Goal: Task Accomplishment & Management: Manage account settings

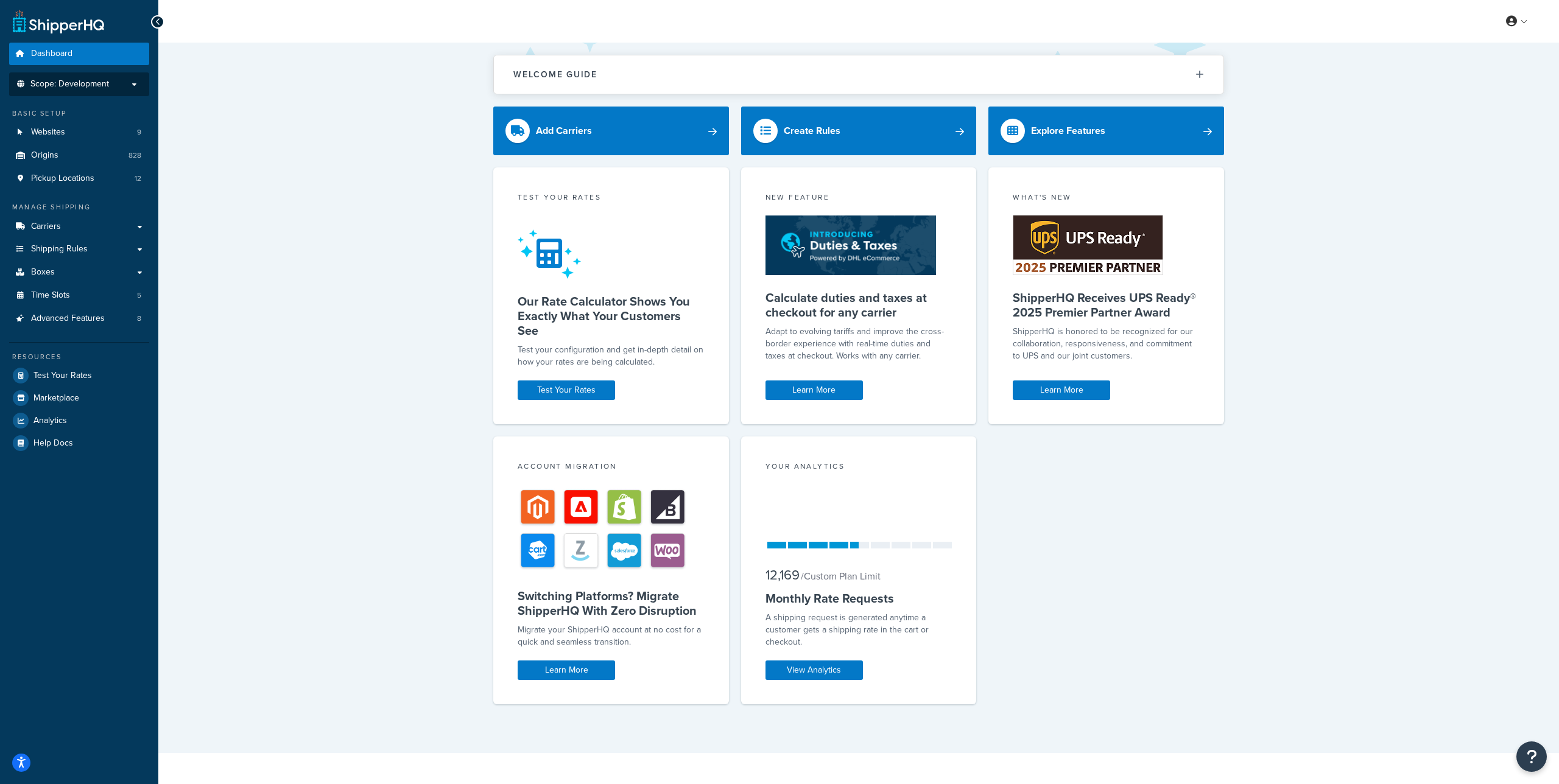
click at [113, 86] on p "Scope: Development" at bounding box center [79, 84] width 129 height 10
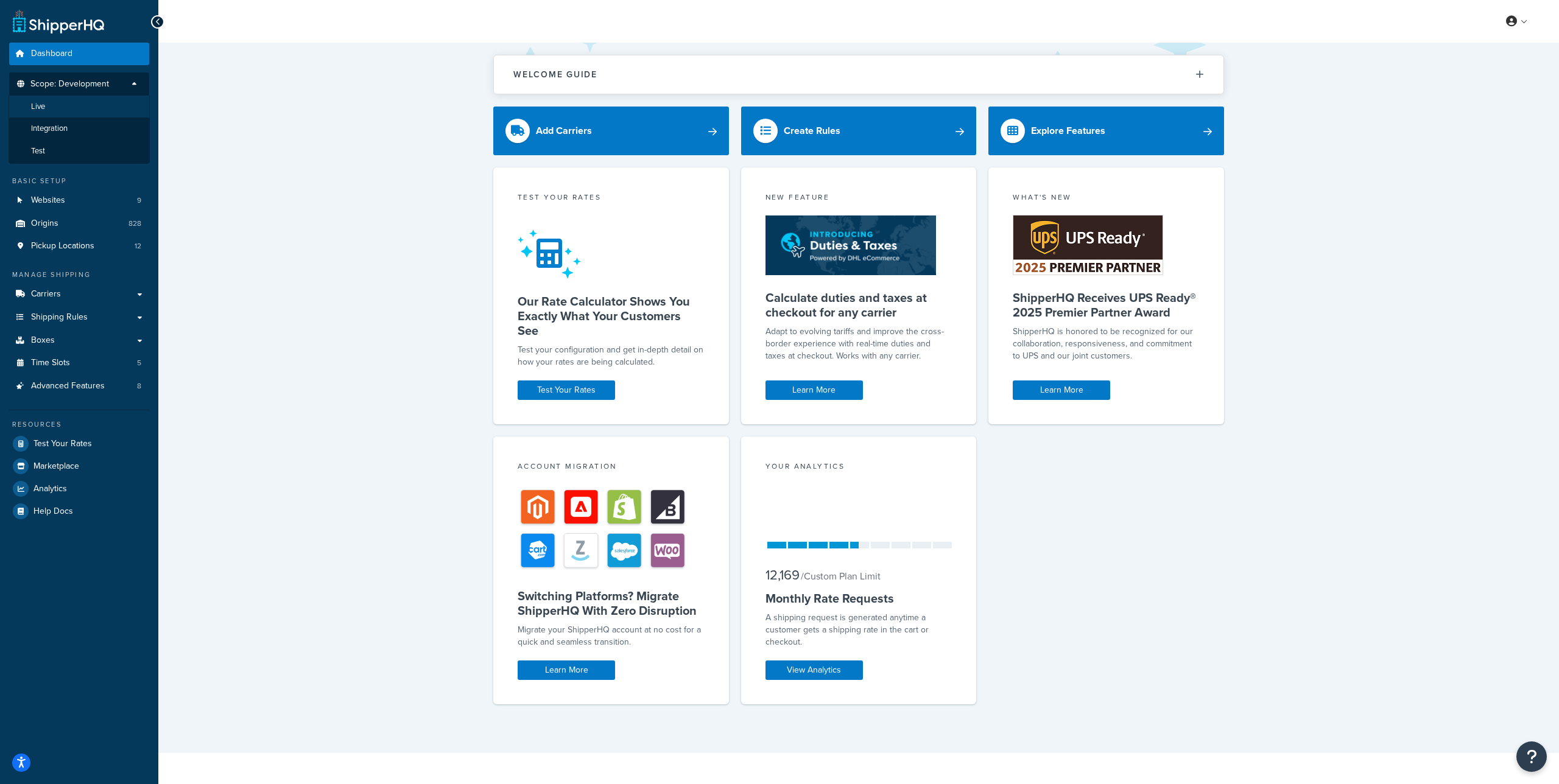
click at [99, 106] on li "Live" at bounding box center [79, 107] width 142 height 22
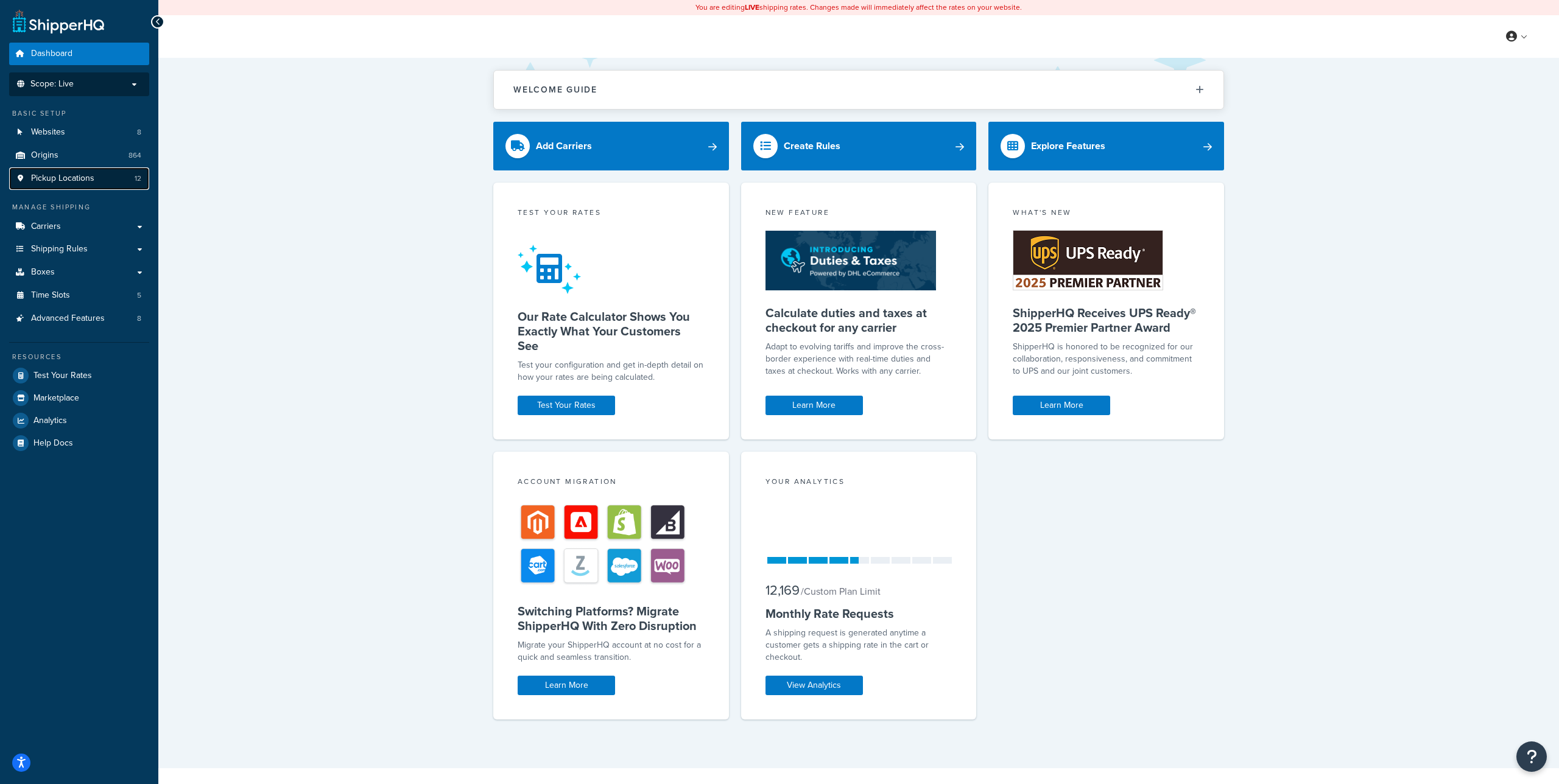
click at [75, 176] on span "Pickup Locations" at bounding box center [62, 178] width 63 height 10
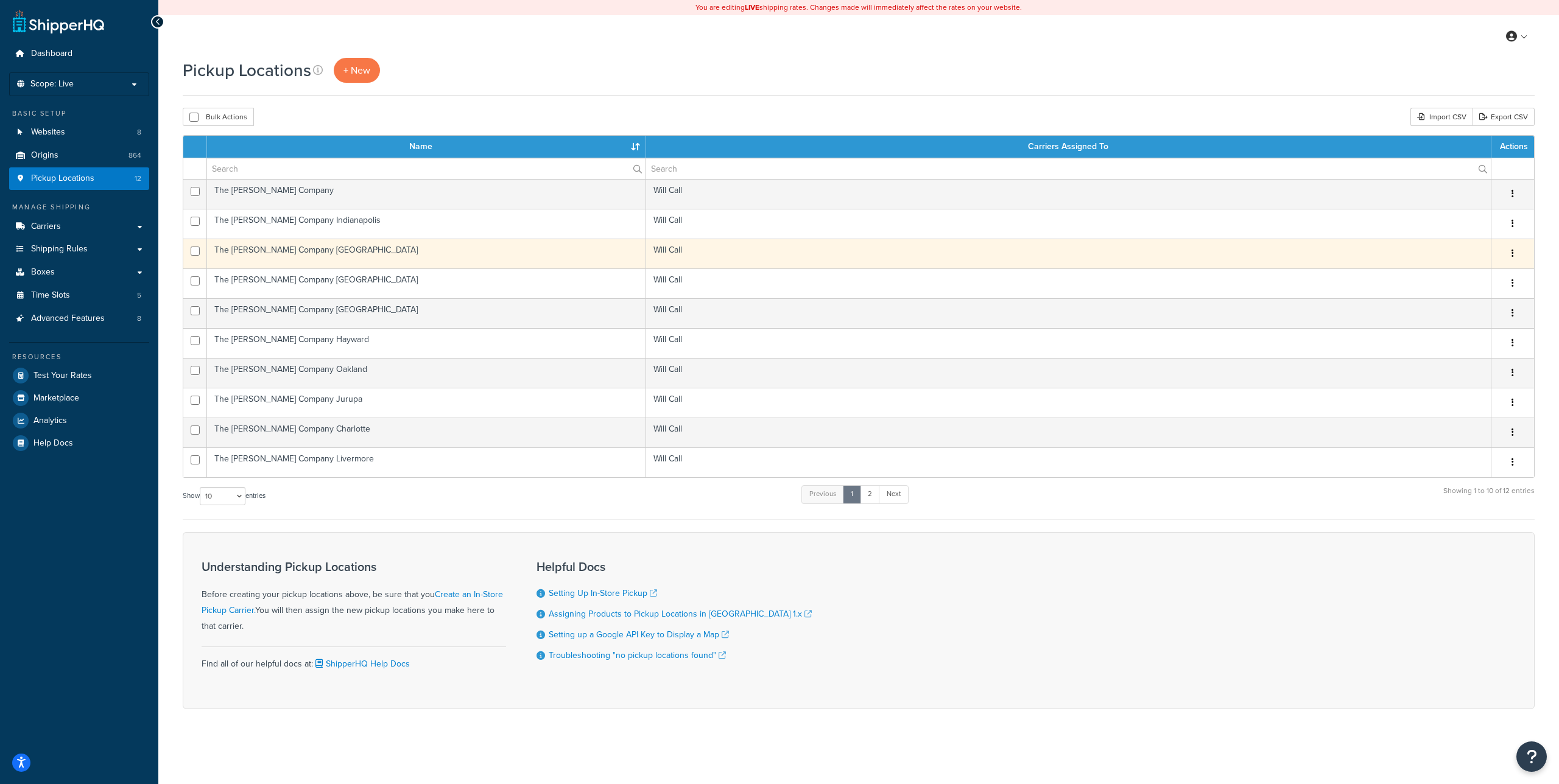
click at [323, 250] on td "The [PERSON_NAME] Company [GEOGRAPHIC_DATA]" at bounding box center [427, 253] width 440 height 30
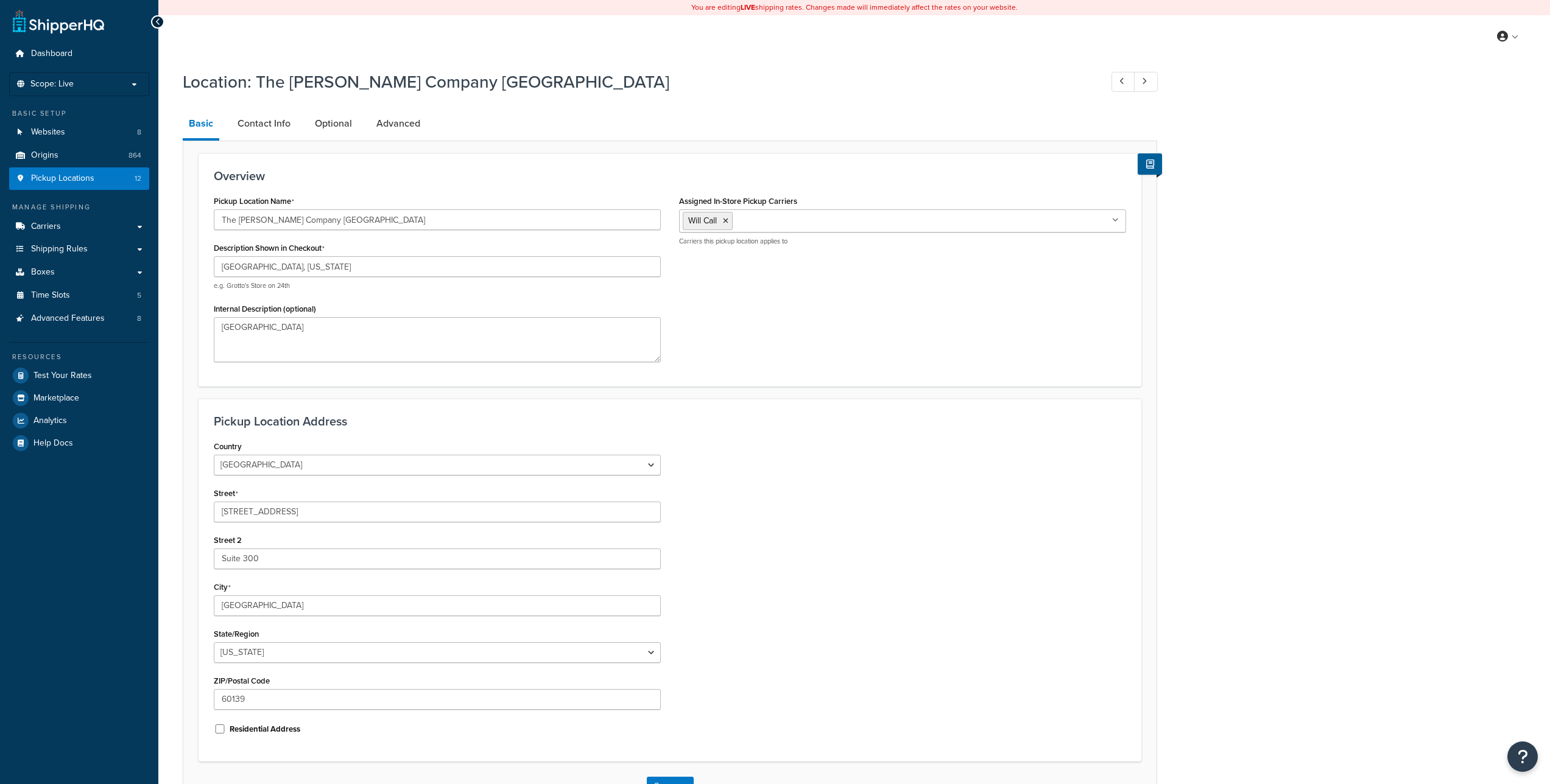
select select "13"
click at [266, 125] on link "Contact Info" at bounding box center [265, 123] width 65 height 29
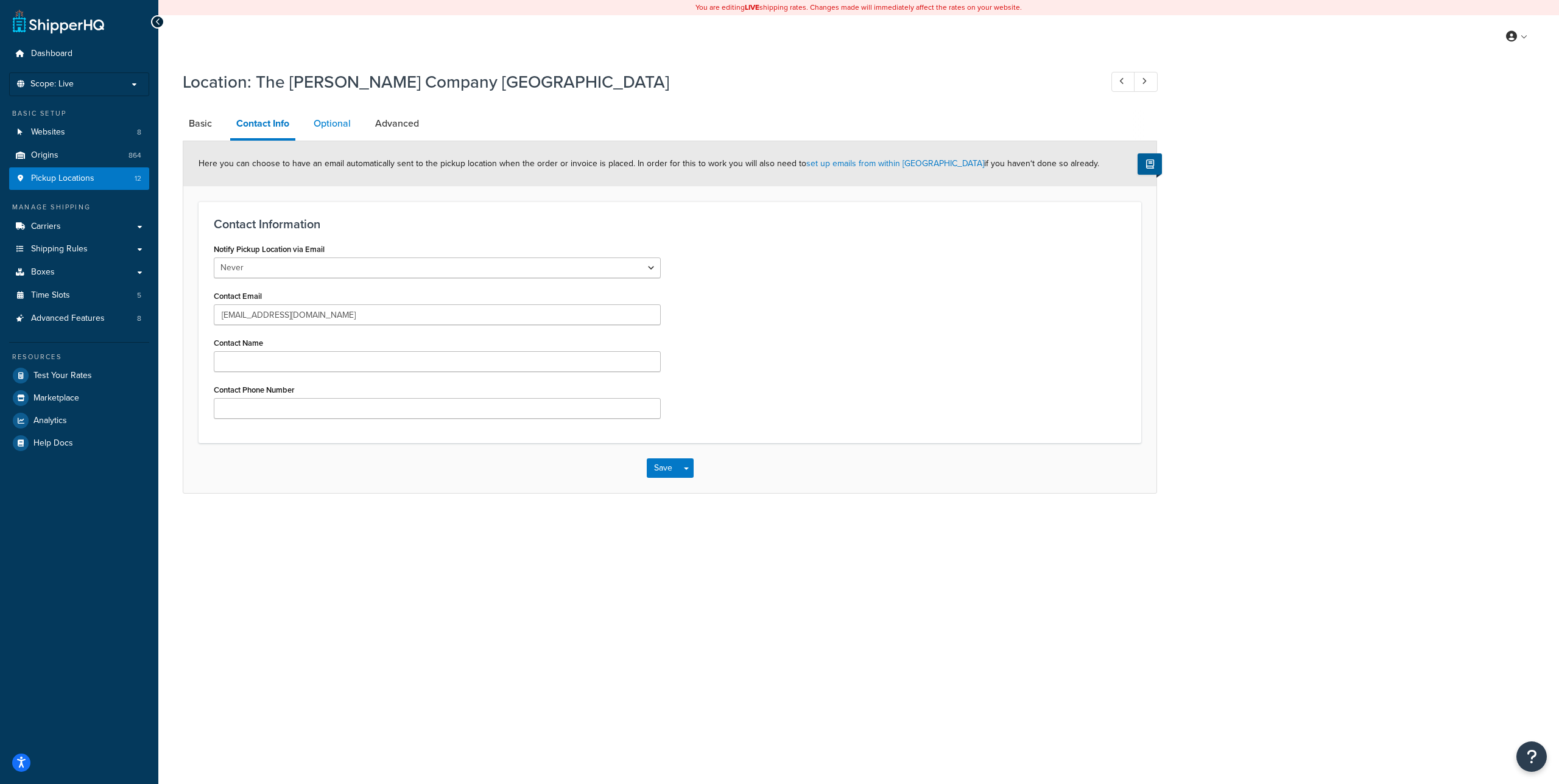
click at [327, 126] on link "Optional" at bounding box center [332, 123] width 49 height 29
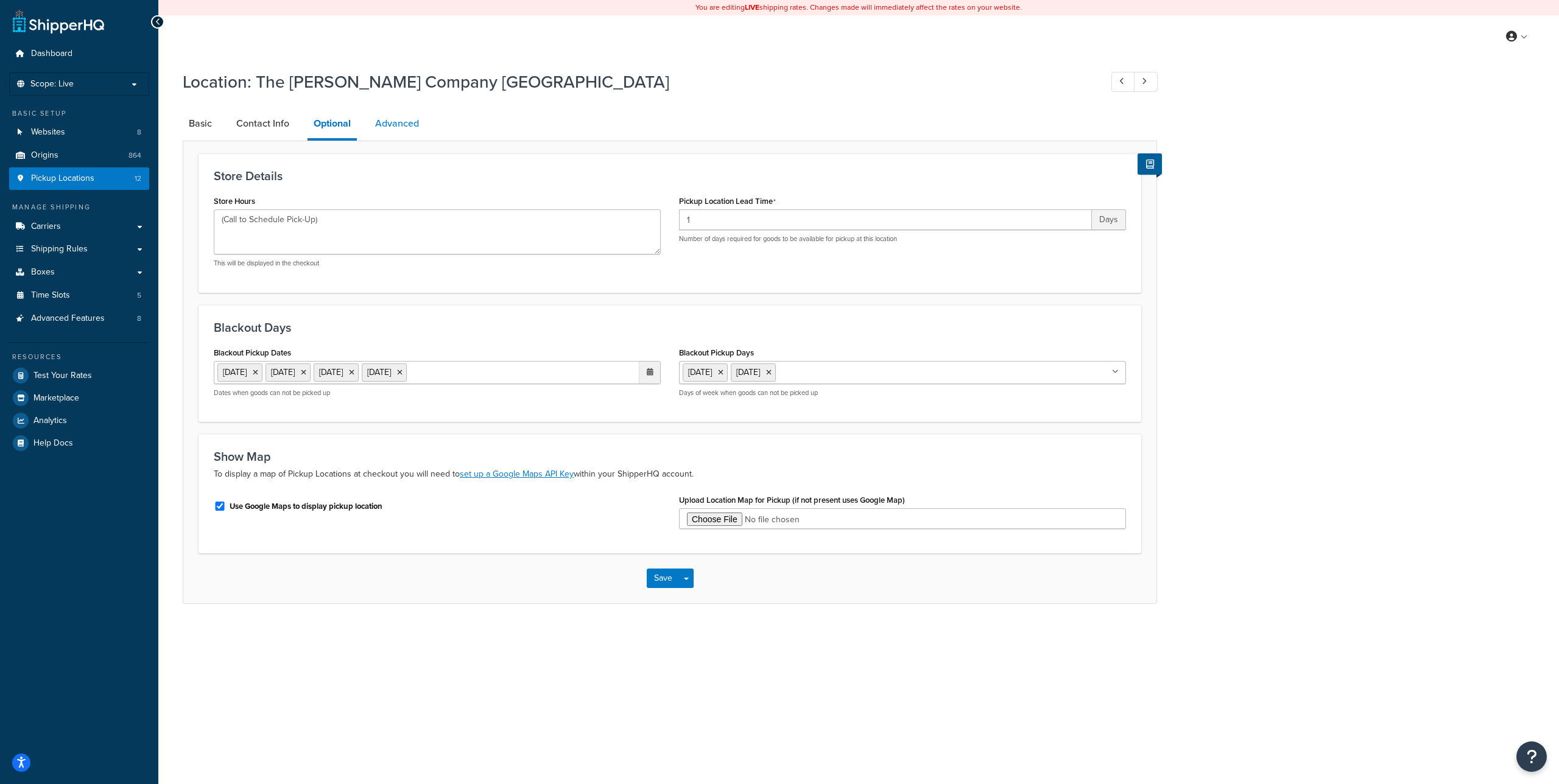
click at [388, 125] on link "Advanced" at bounding box center [397, 123] width 56 height 29
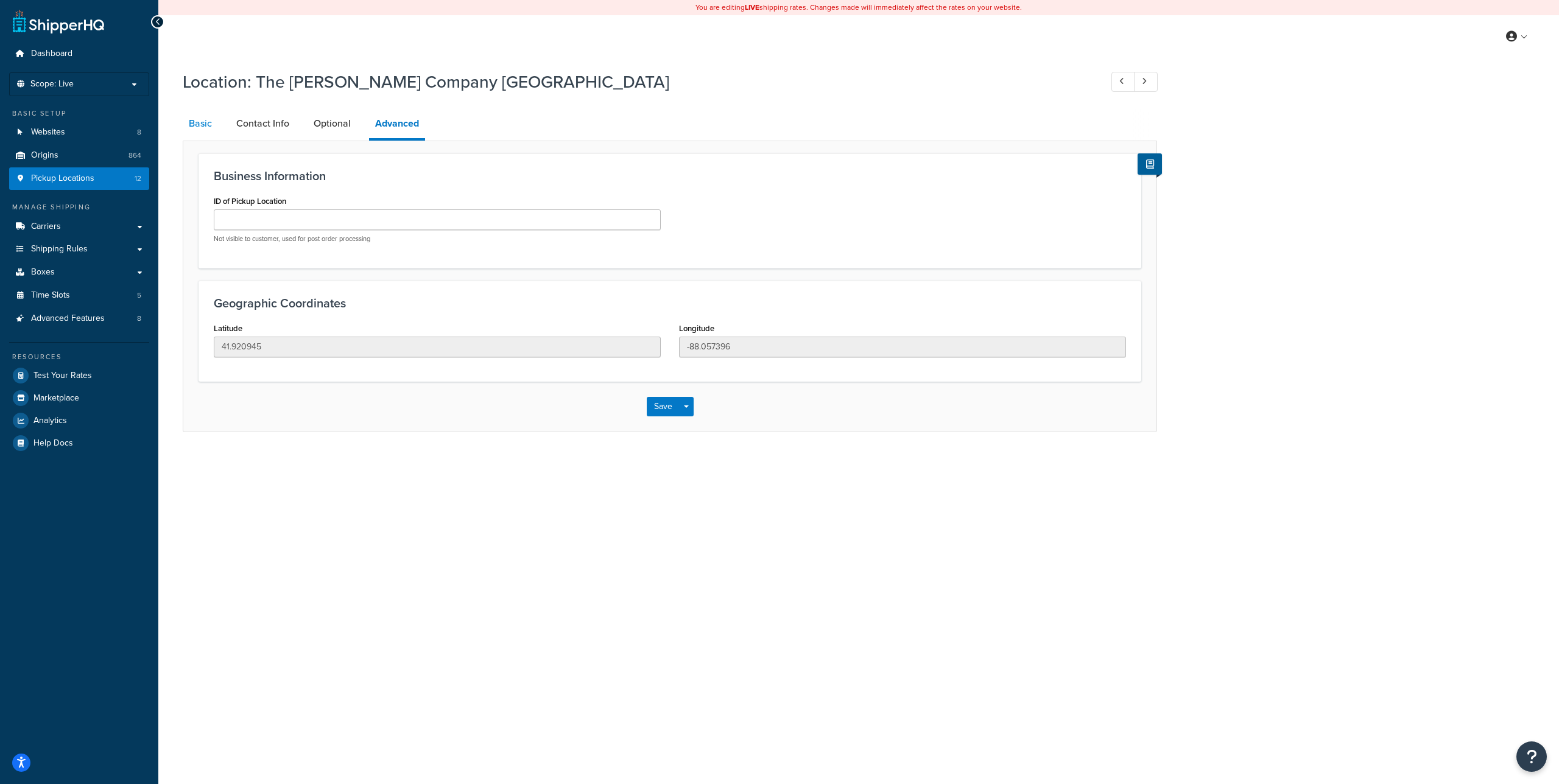
click at [194, 129] on link "Basic" at bounding box center [200, 123] width 35 height 29
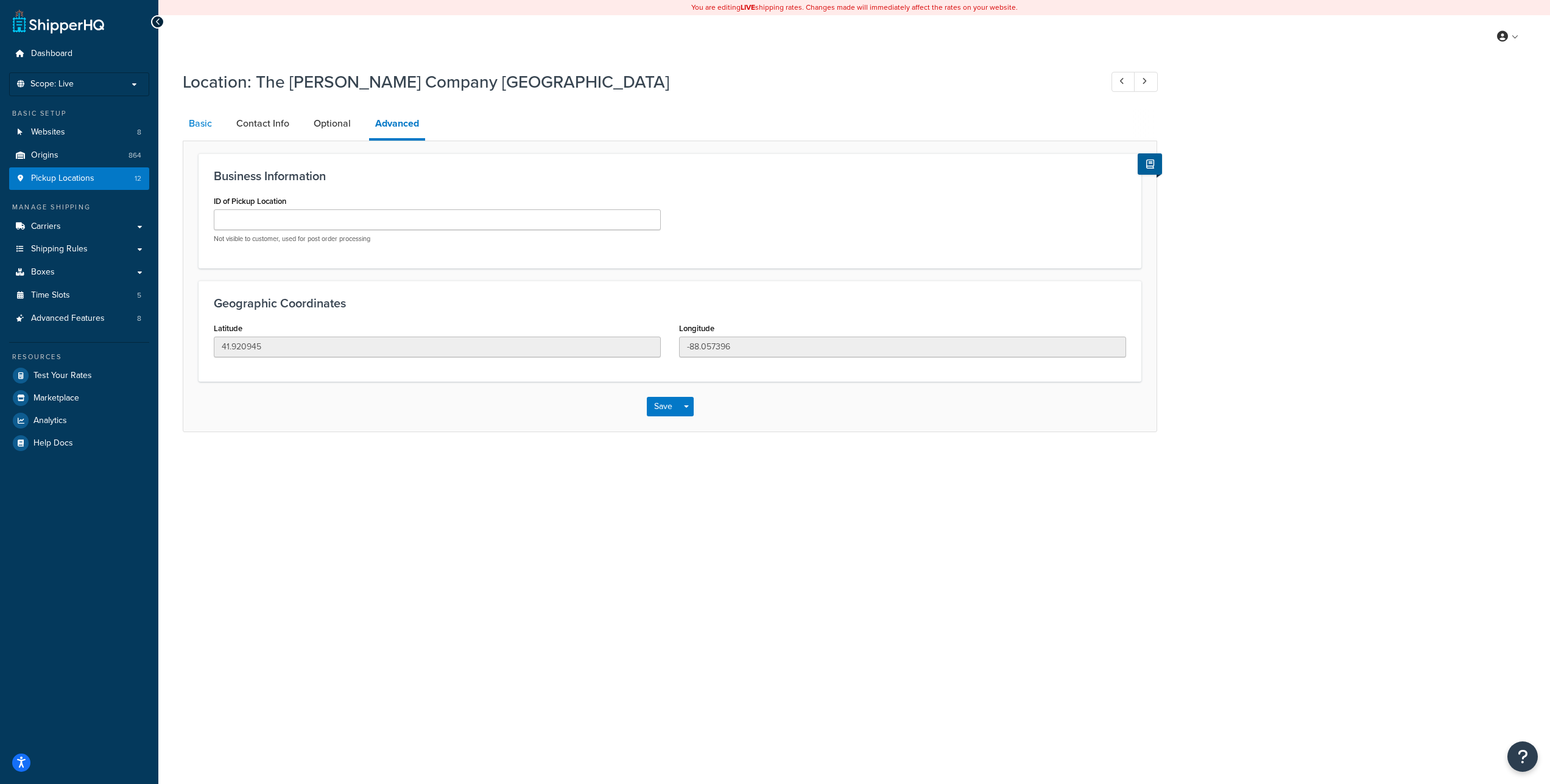
select select "13"
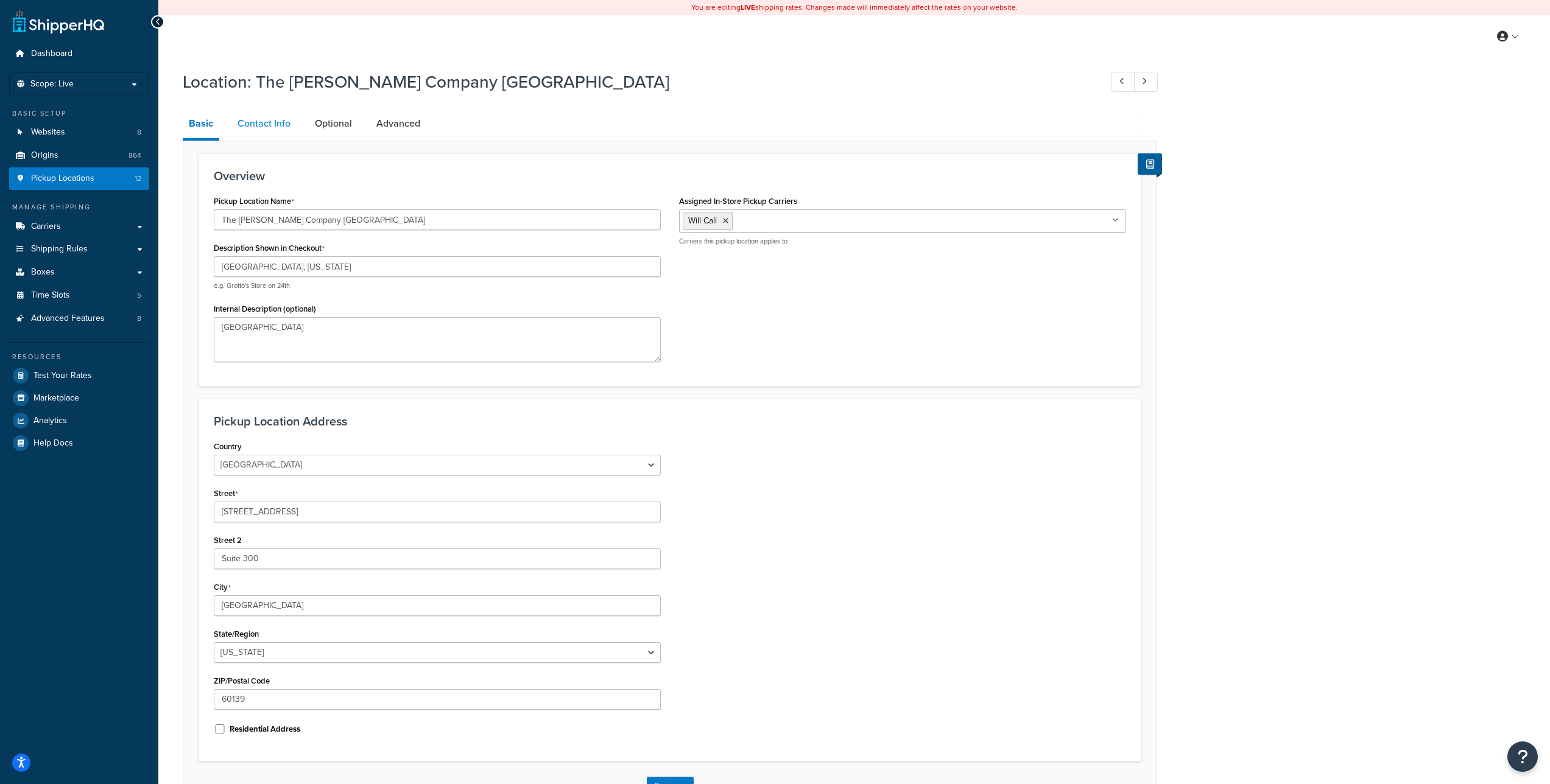
click at [251, 126] on link "Contact Info" at bounding box center [265, 123] width 65 height 29
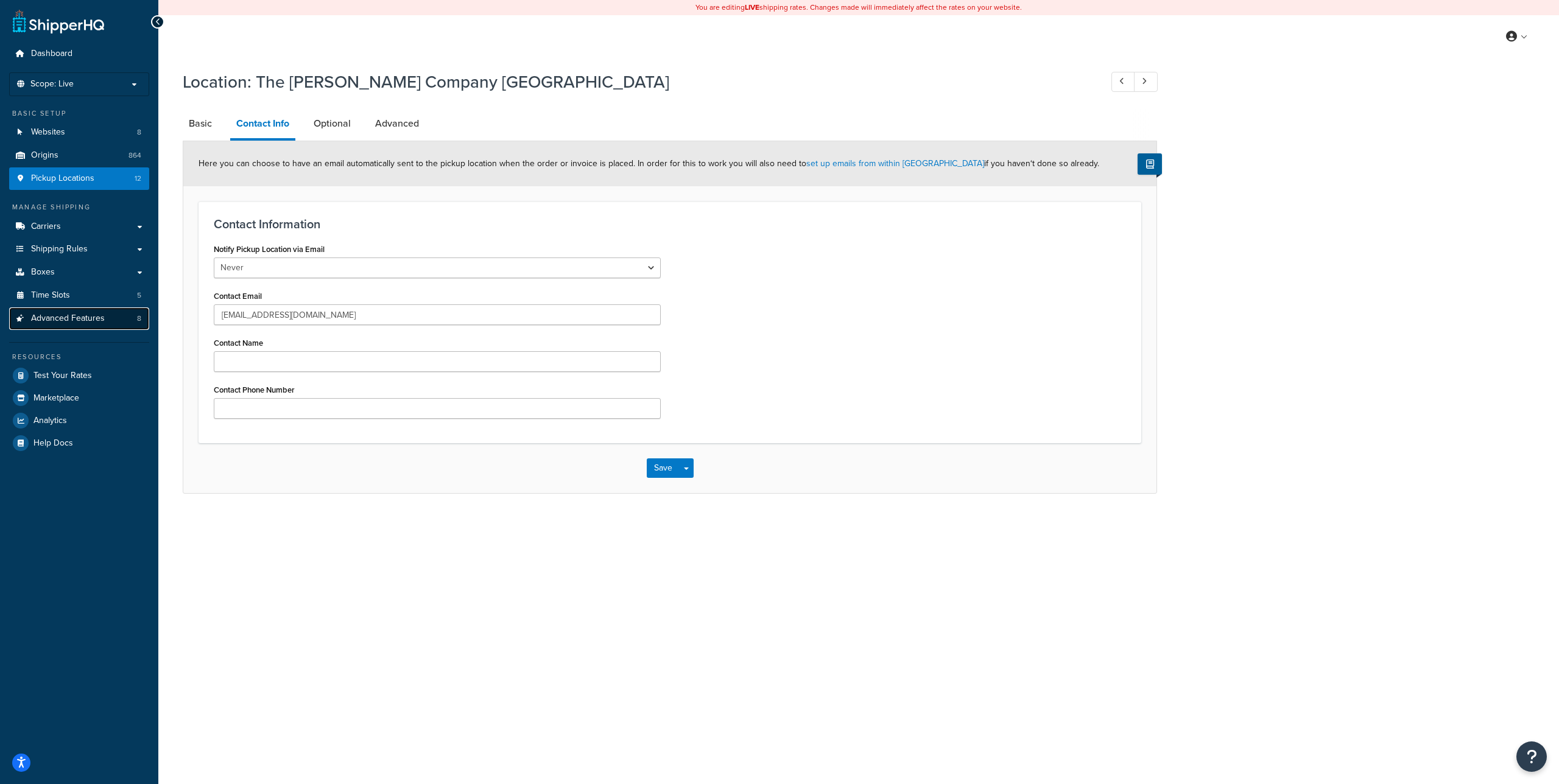
click at [101, 316] on span "Advanced Features" at bounding box center [67, 318] width 74 height 10
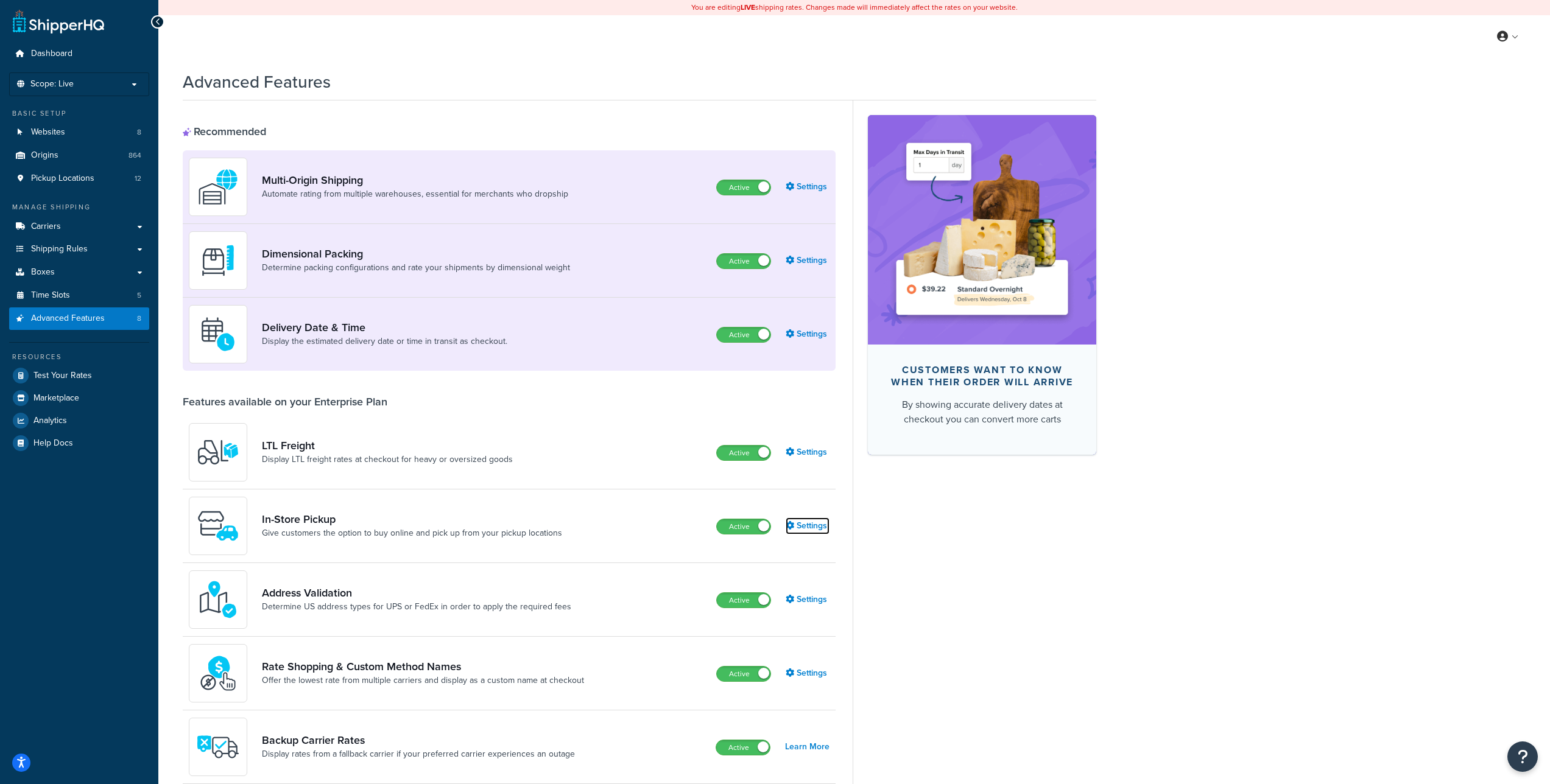
click at [823, 524] on link "Settings" at bounding box center [808, 526] width 44 height 17
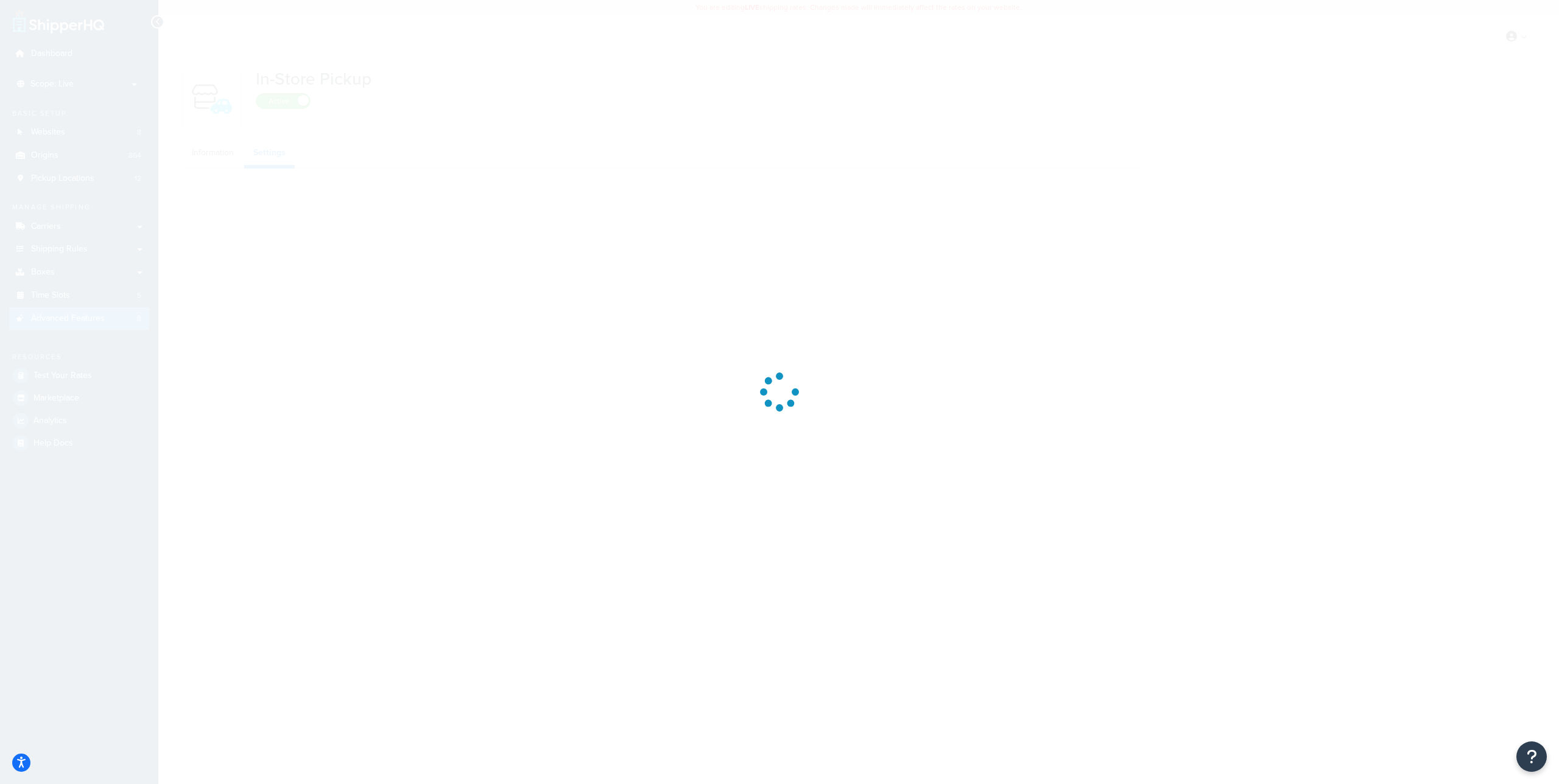
select select "inline"
select select "false"
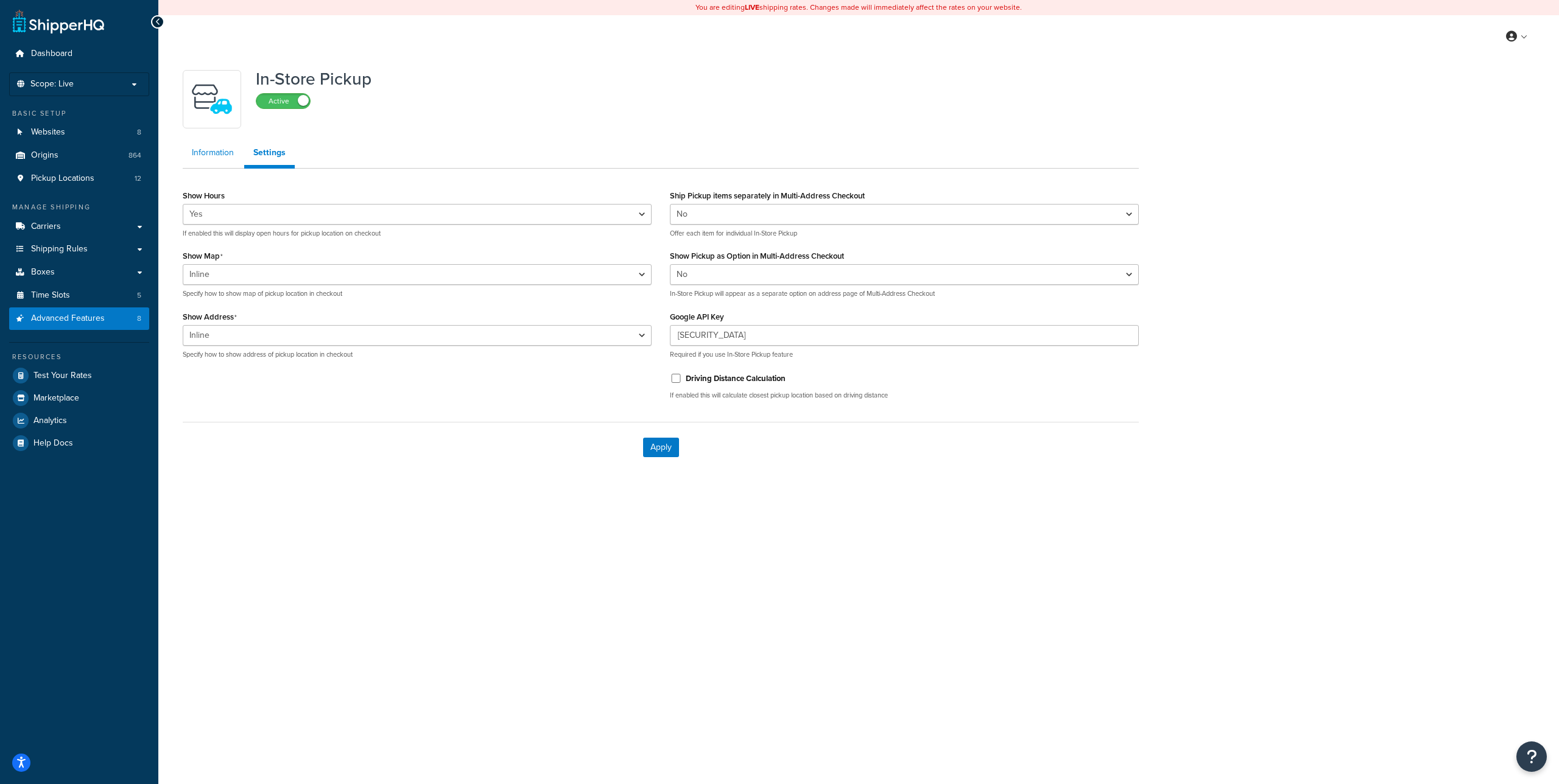
click at [217, 150] on link "Information" at bounding box center [212, 153] width 61 height 24
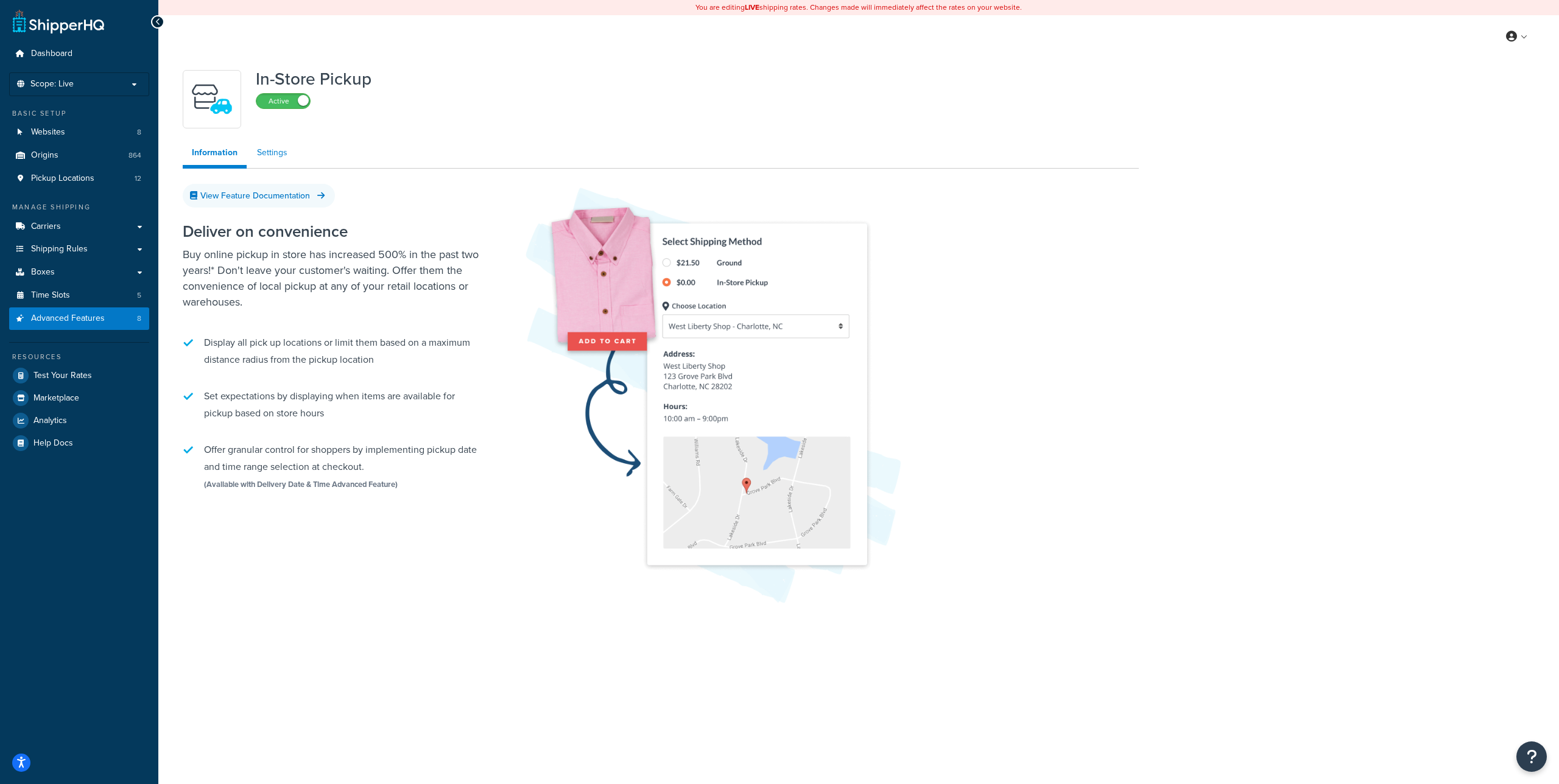
click at [271, 151] on link "Settings" at bounding box center [272, 153] width 48 height 24
select select "inline"
select select "false"
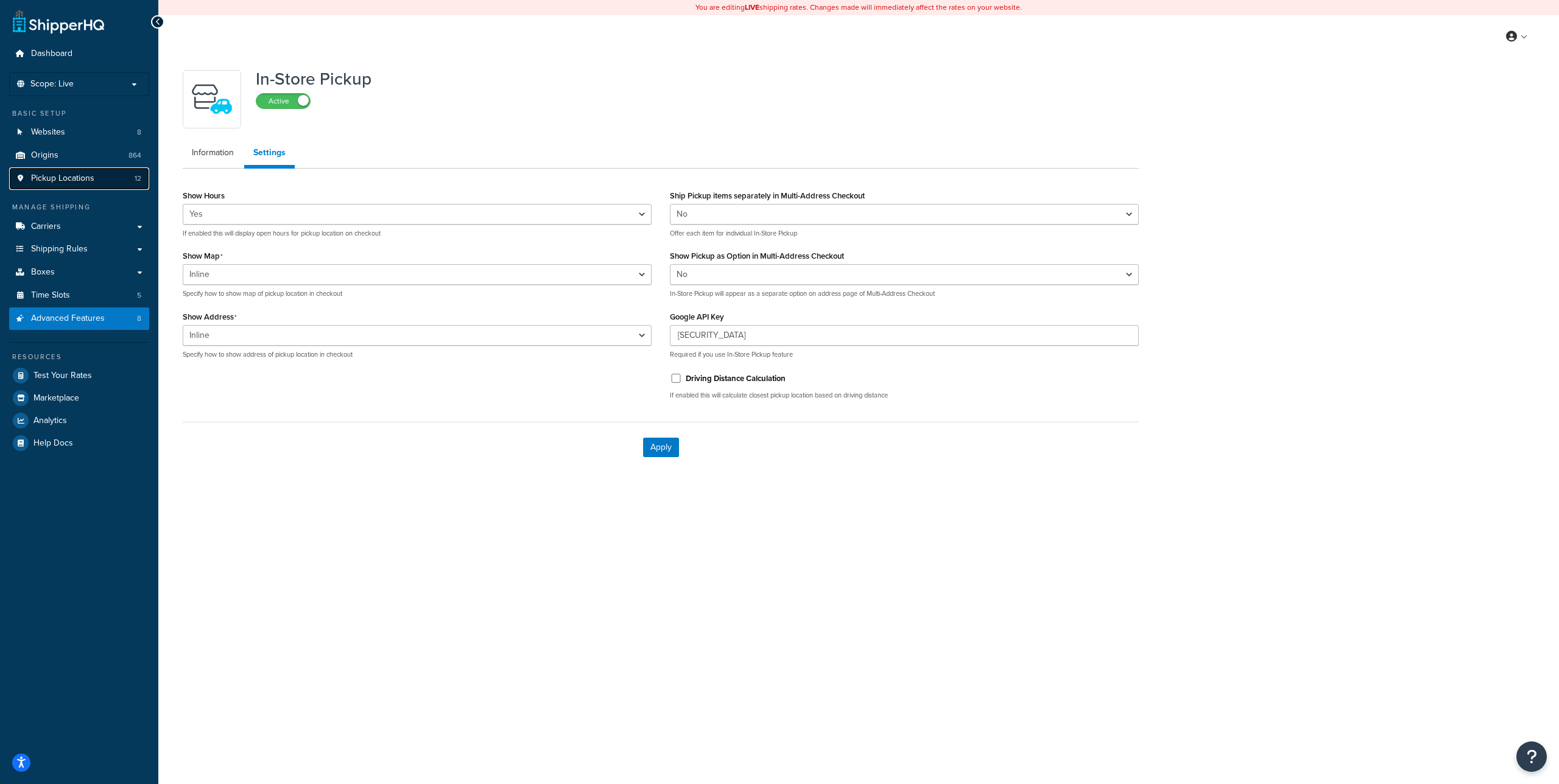
click at [81, 176] on span "Pickup Locations" at bounding box center [62, 178] width 63 height 10
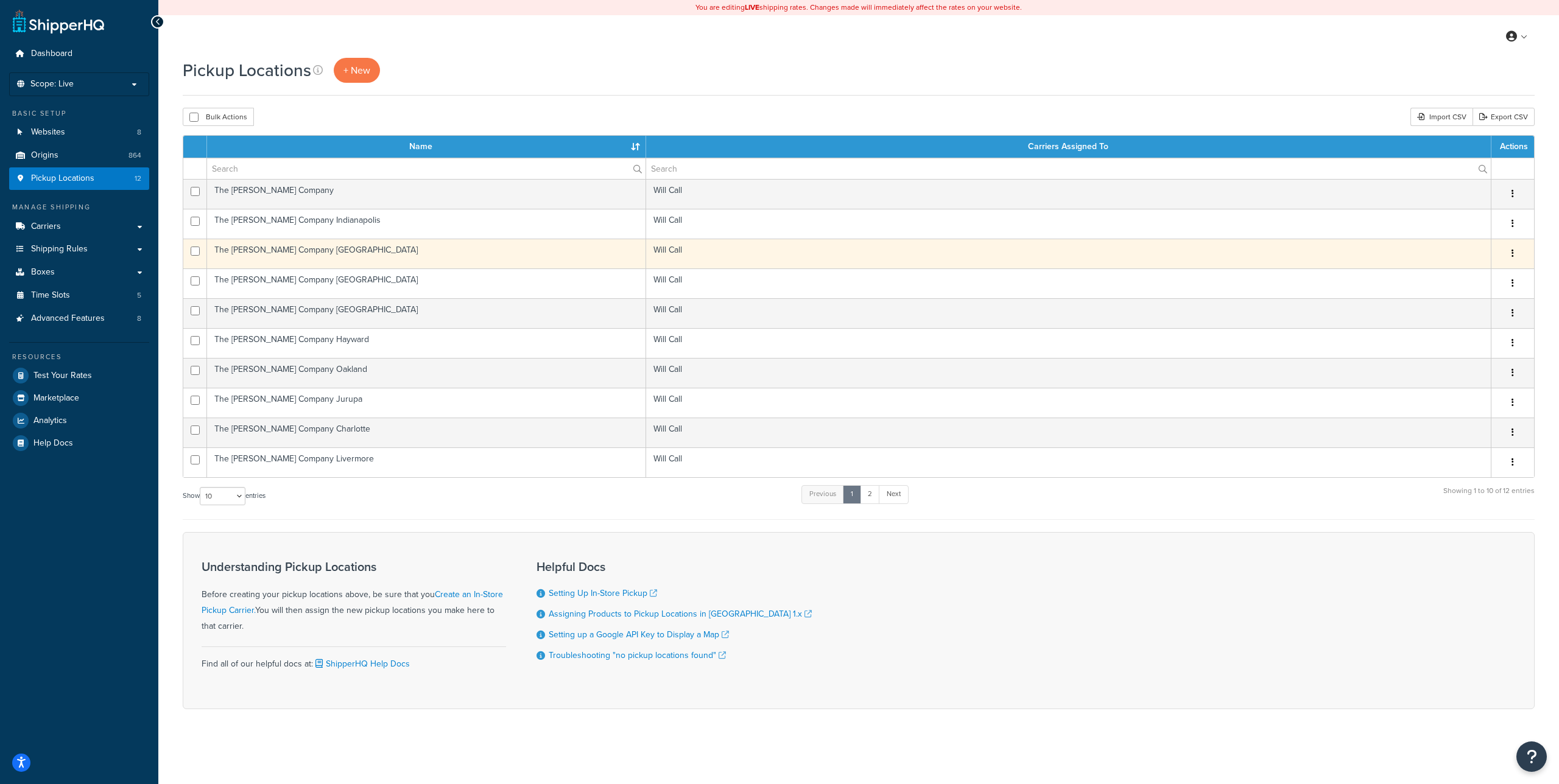
click at [337, 248] on td "The [PERSON_NAME] Company [GEOGRAPHIC_DATA]" at bounding box center [427, 253] width 440 height 30
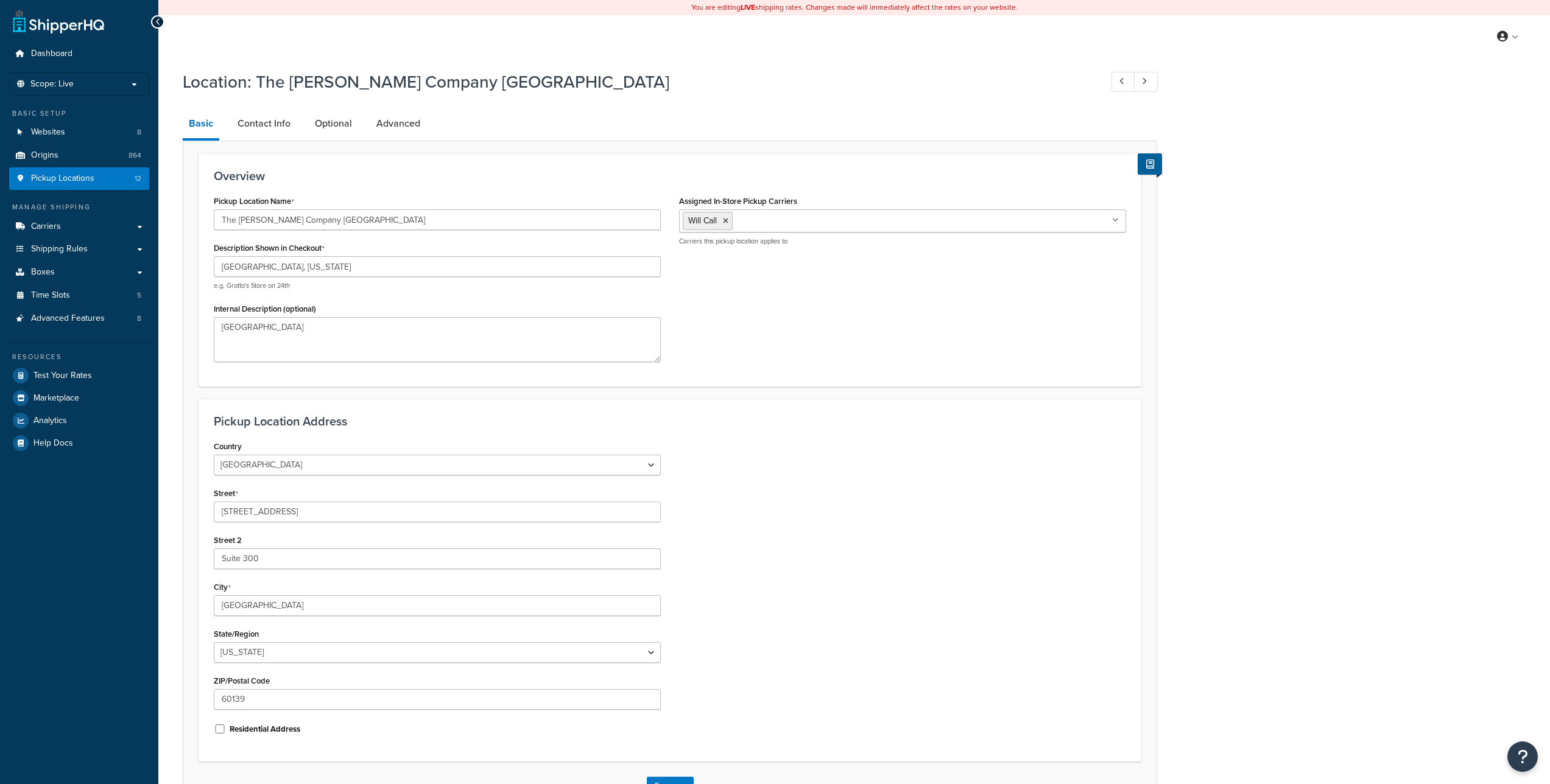
select select "13"
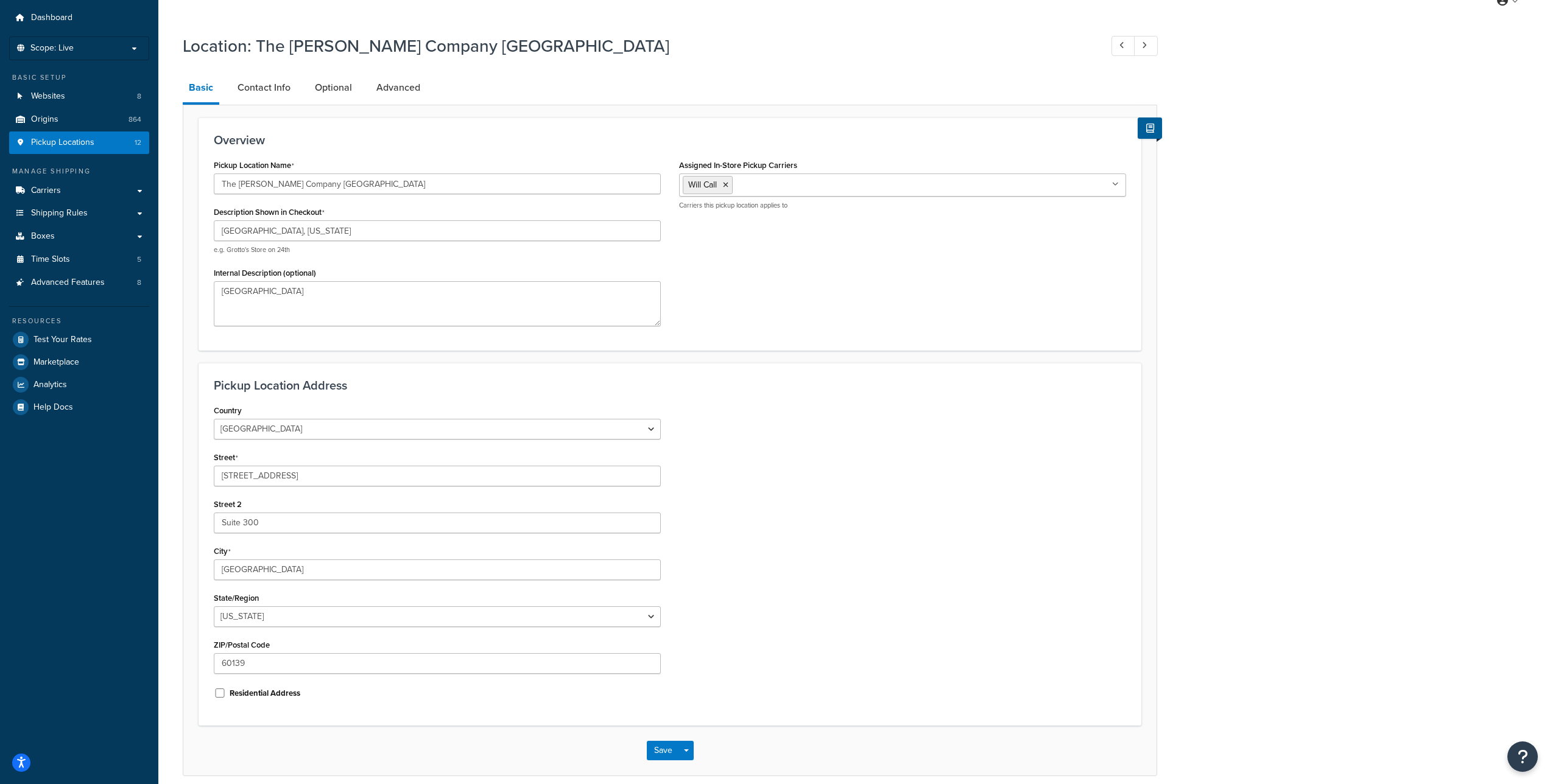
scroll to position [36, 0]
click at [253, 95] on link "Contact Info" at bounding box center [265, 87] width 65 height 29
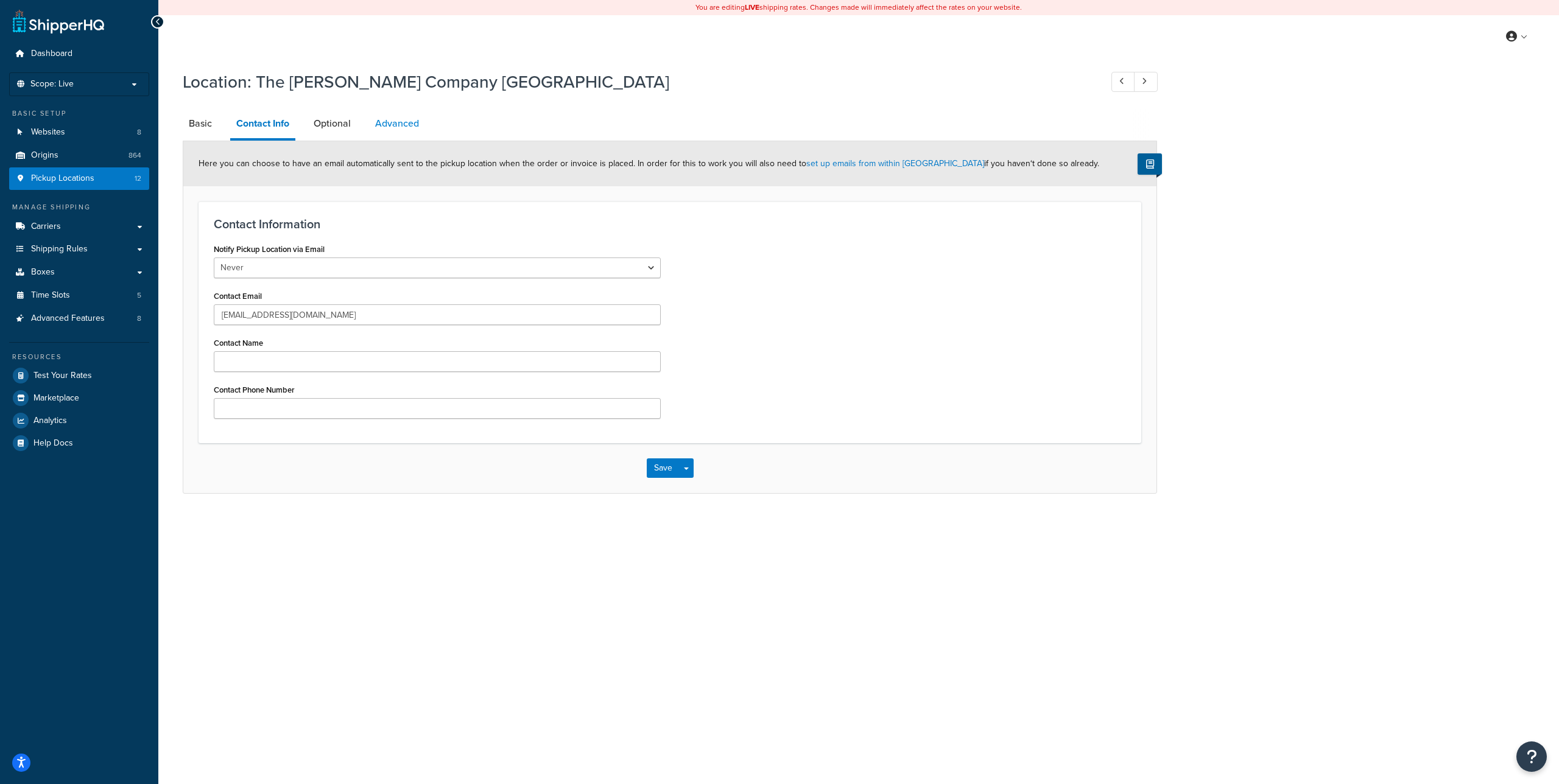
click at [373, 110] on link "Advanced" at bounding box center [397, 123] width 56 height 29
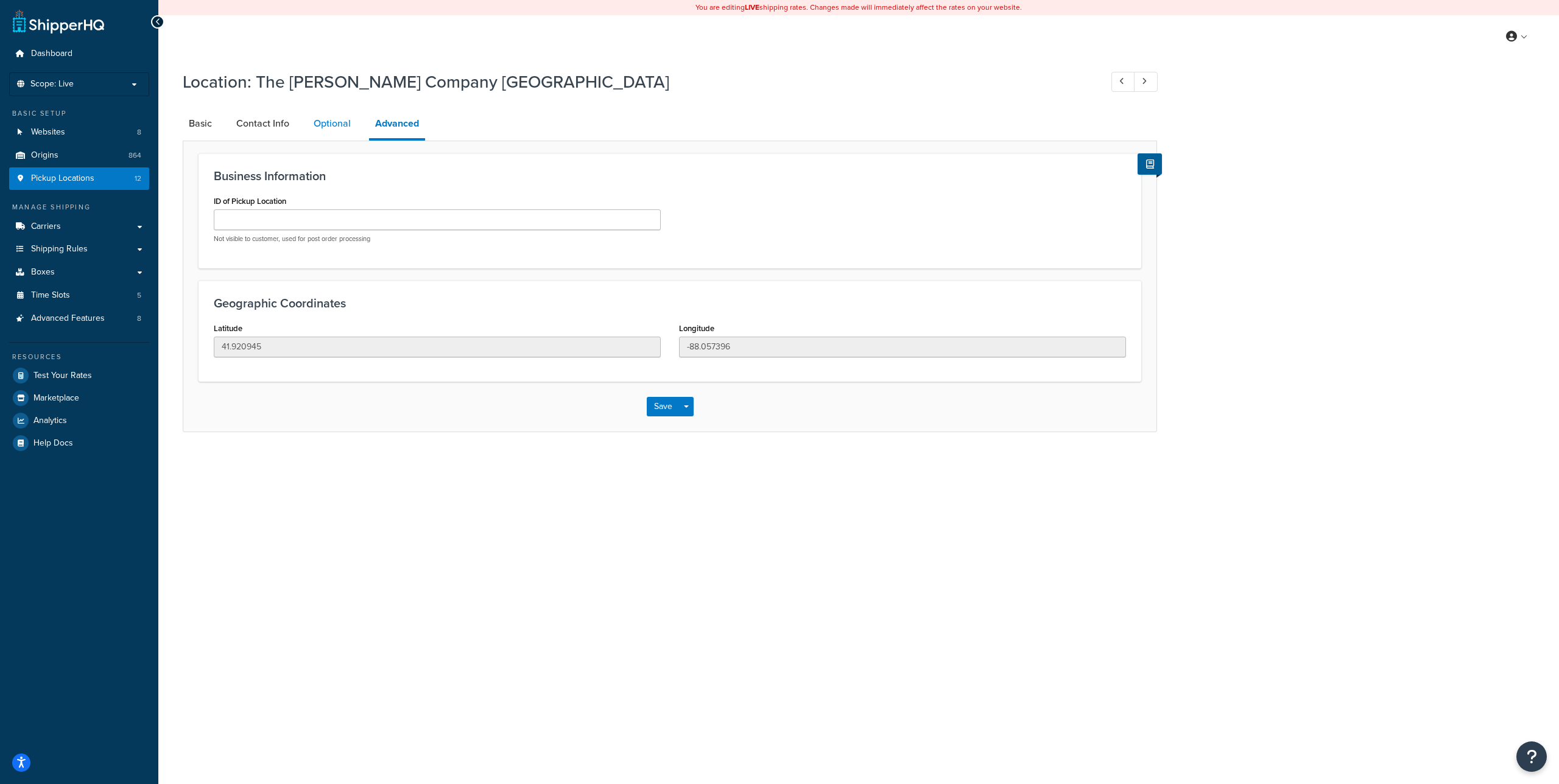
click at [333, 124] on link "Optional" at bounding box center [332, 123] width 49 height 29
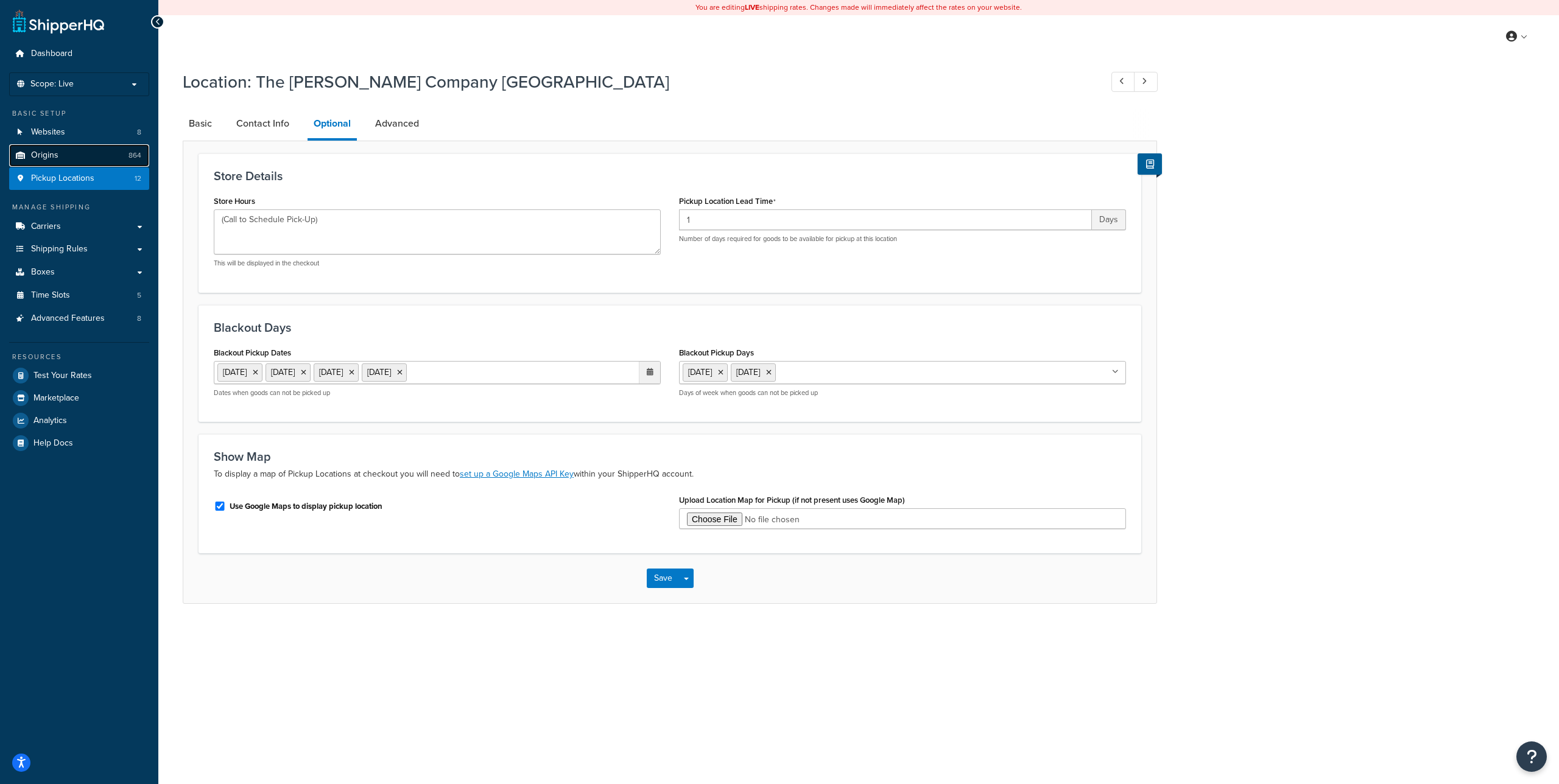
drag, startPoint x: 52, startPoint y: 147, endPoint x: 72, endPoint y: 150, distance: 20.2
click at [52, 147] on link "Origins 864" at bounding box center [79, 155] width 140 height 22
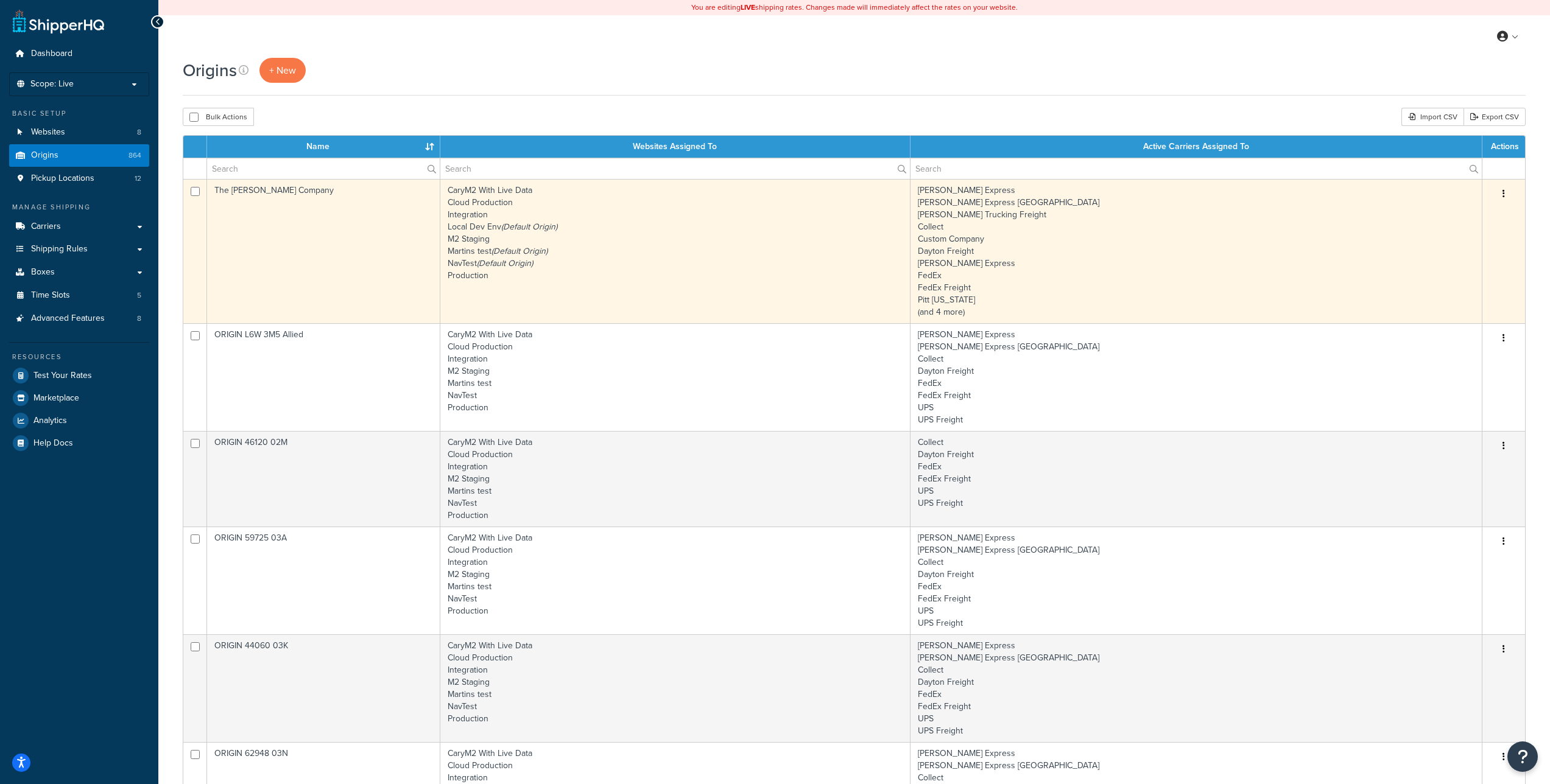
click at [1503, 195] on icon "button" at bounding box center [1503, 193] width 3 height 8
click at [1470, 220] on link "Edit" at bounding box center [1463, 217] width 96 height 25
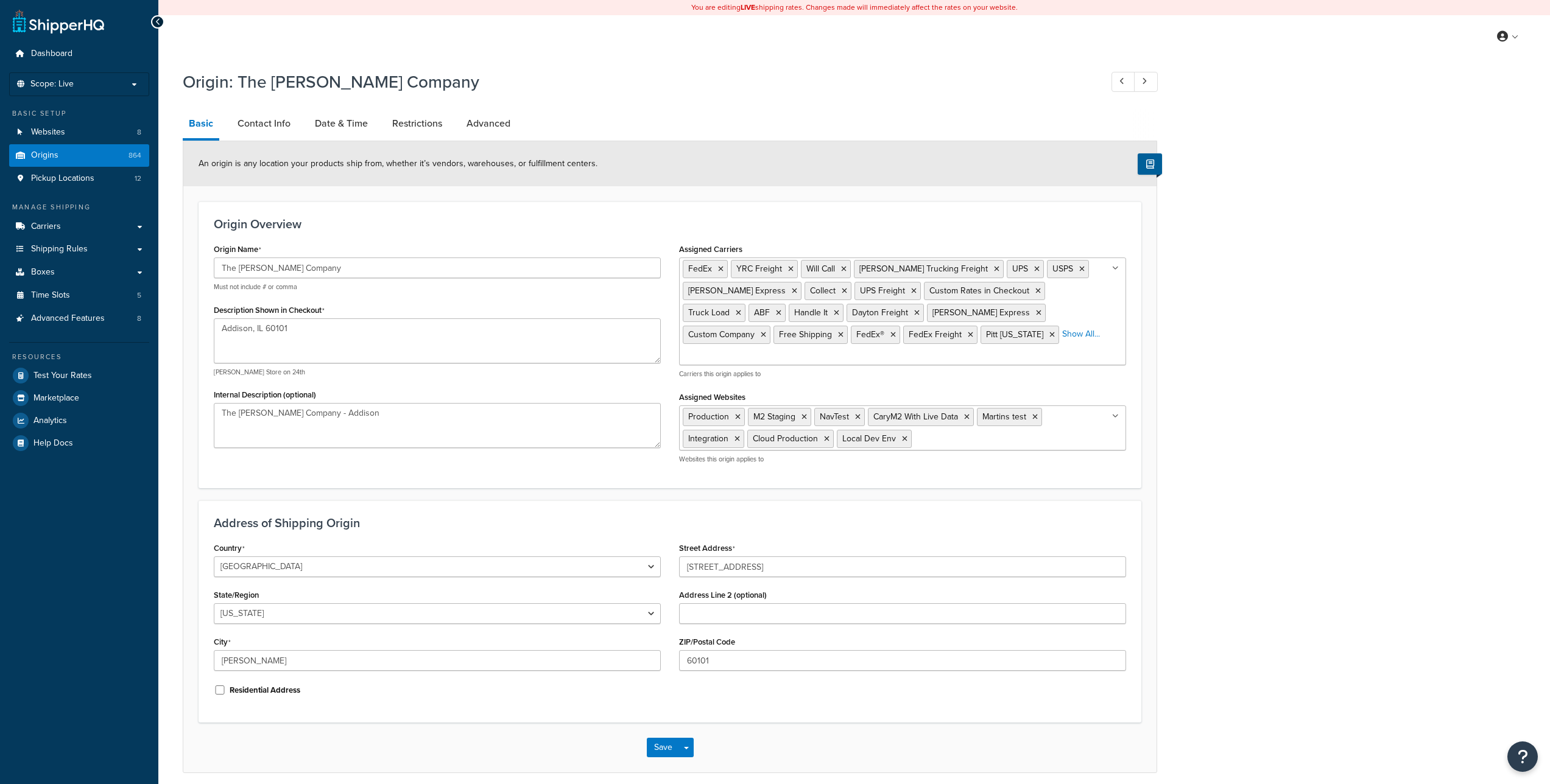
select select "13"
click at [244, 124] on link "Contact Info" at bounding box center [265, 123] width 65 height 29
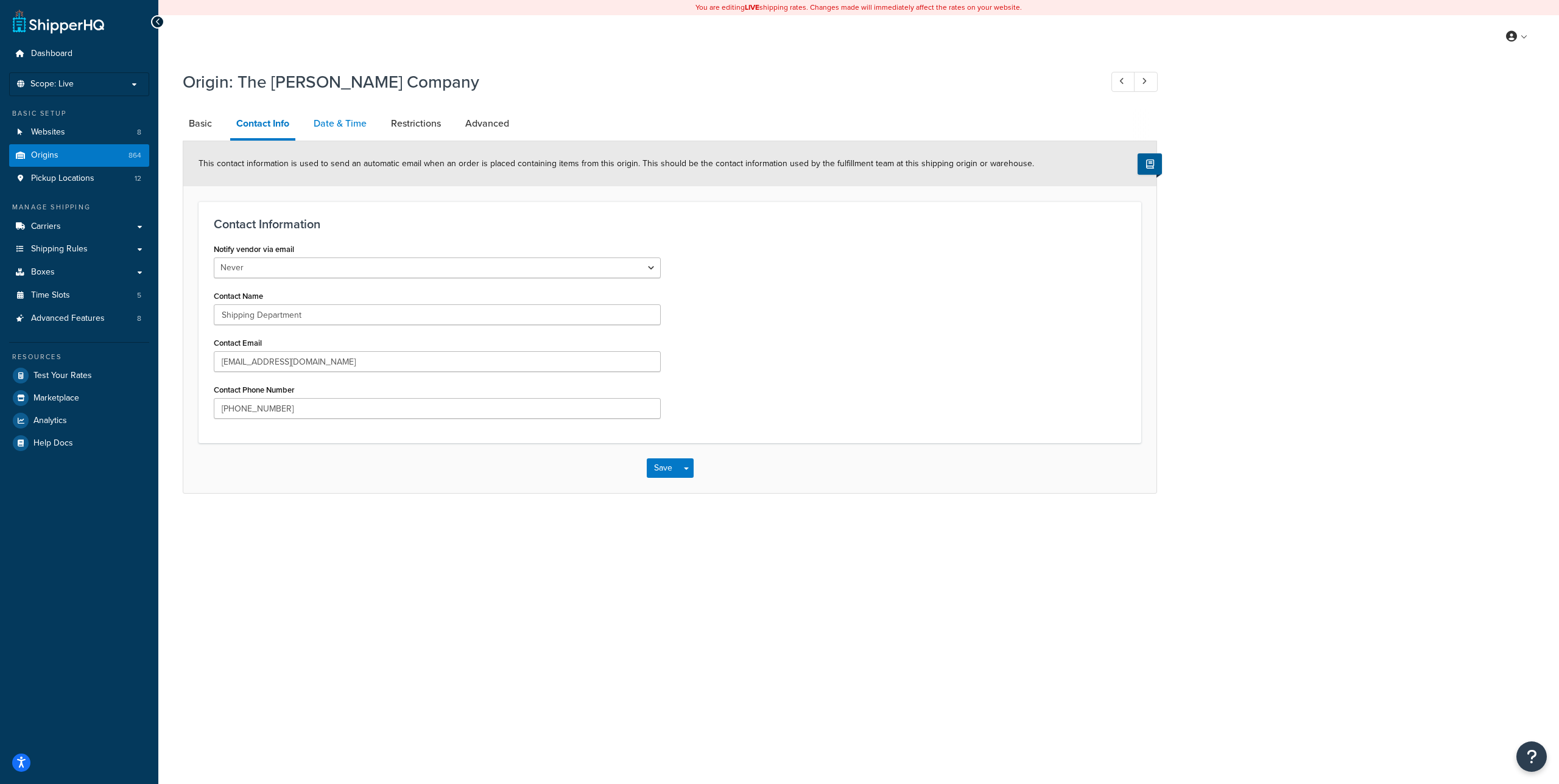
click at [359, 124] on link "Date & Time" at bounding box center [340, 123] width 65 height 29
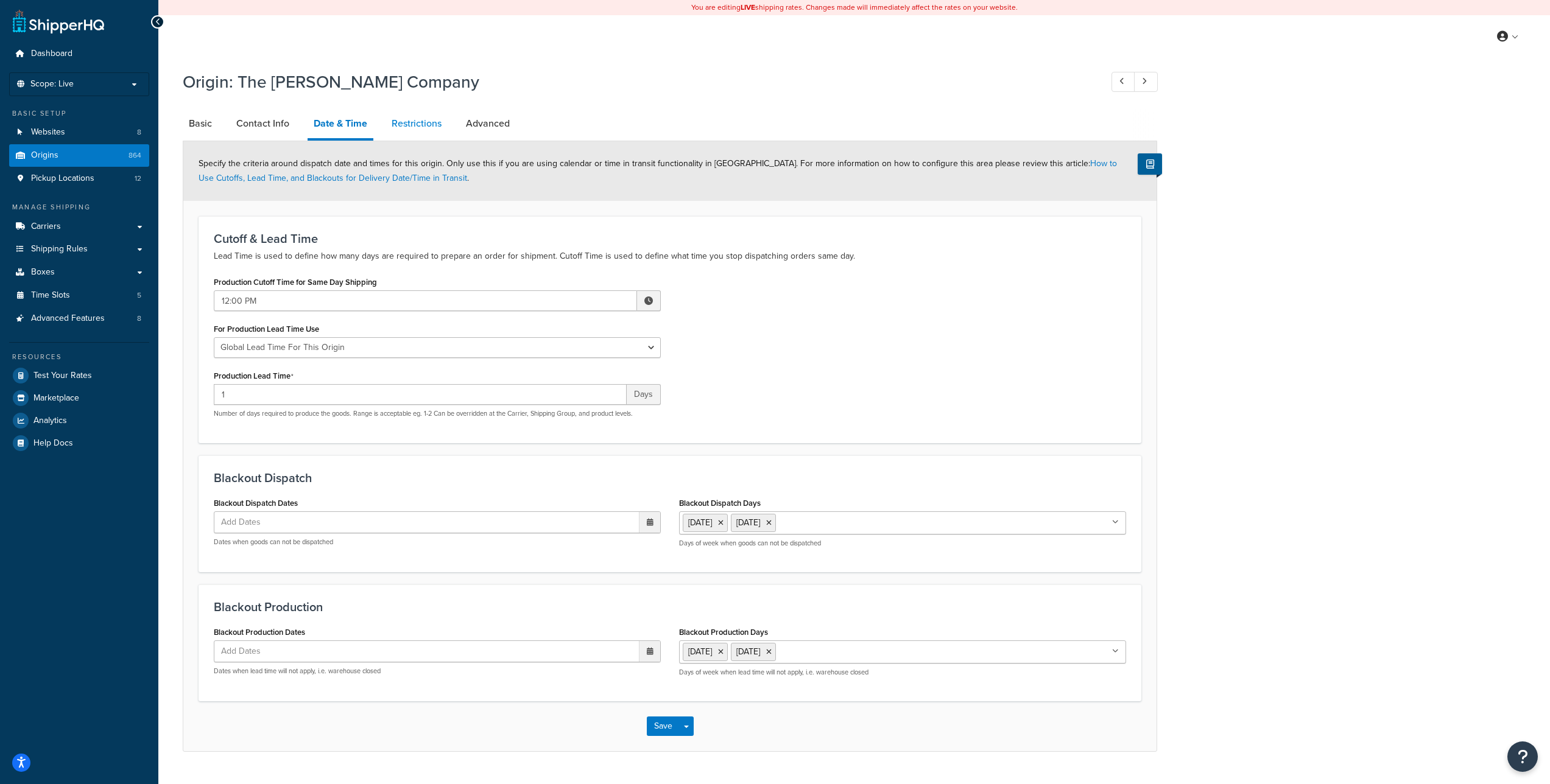
click at [427, 125] on link "Restrictions" at bounding box center [416, 123] width 62 height 29
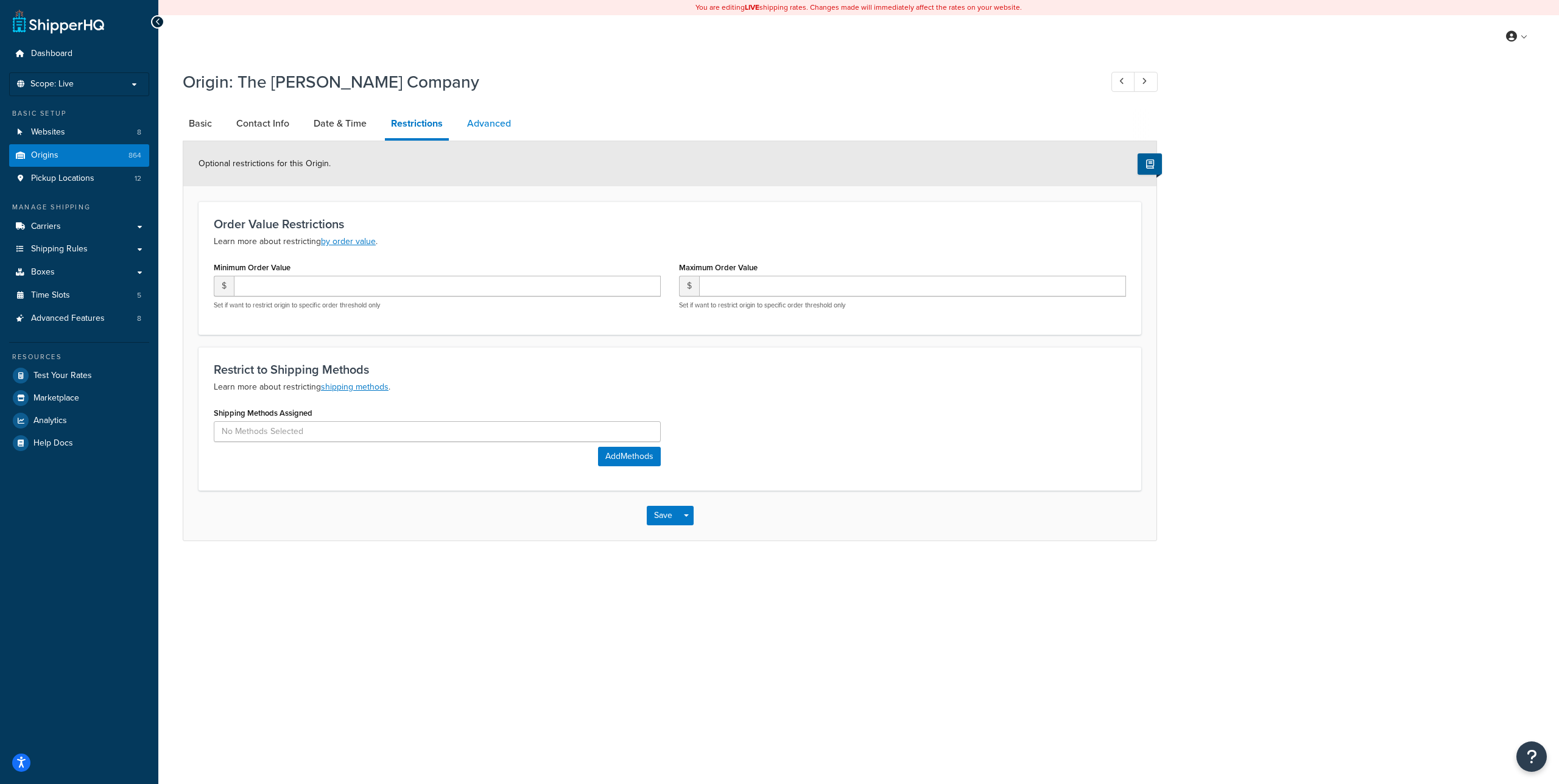
click at [504, 125] on link "Advanced" at bounding box center [489, 123] width 56 height 29
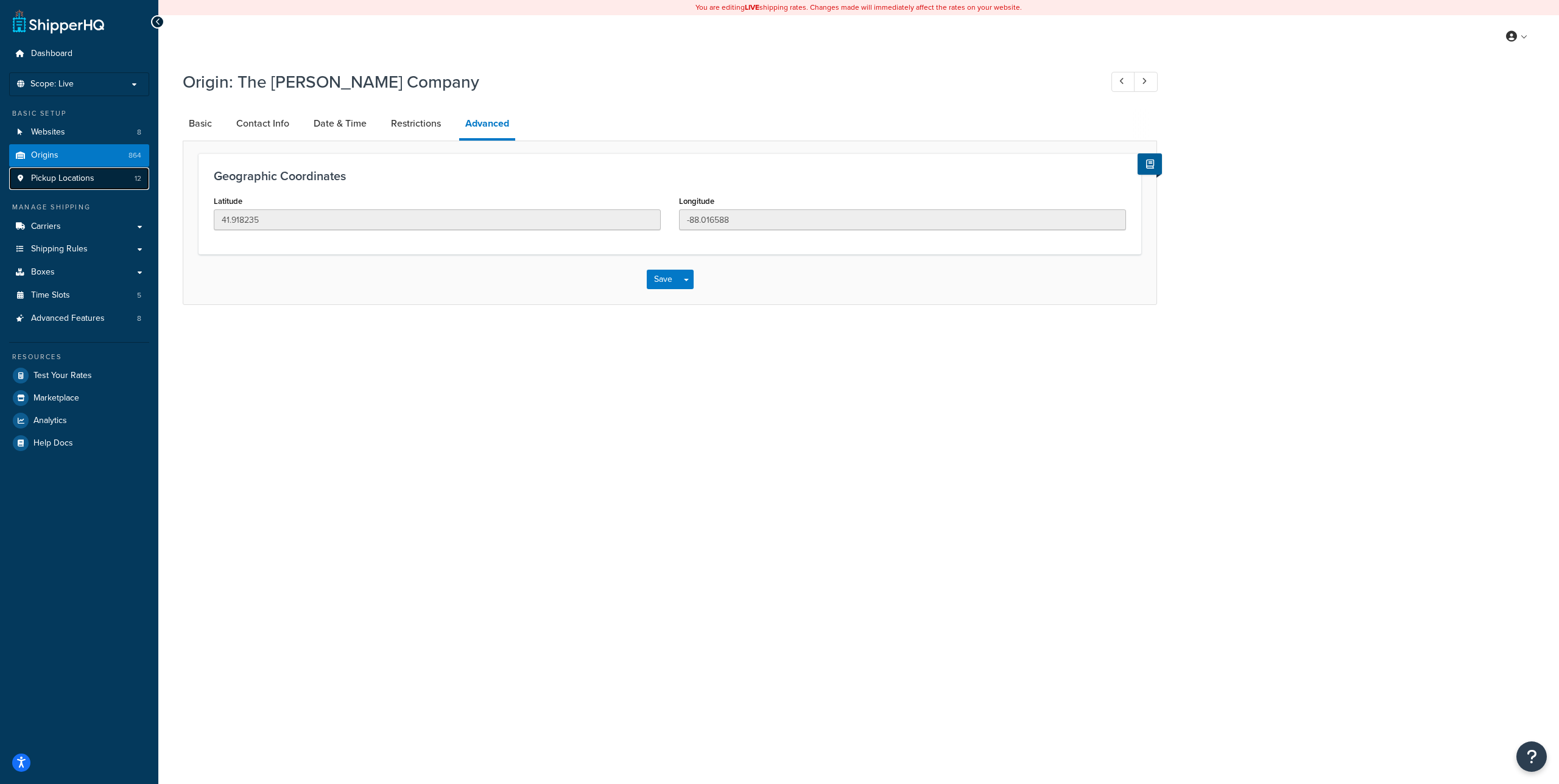
click at [96, 177] on link "Pickup Locations 12" at bounding box center [79, 179] width 140 height 22
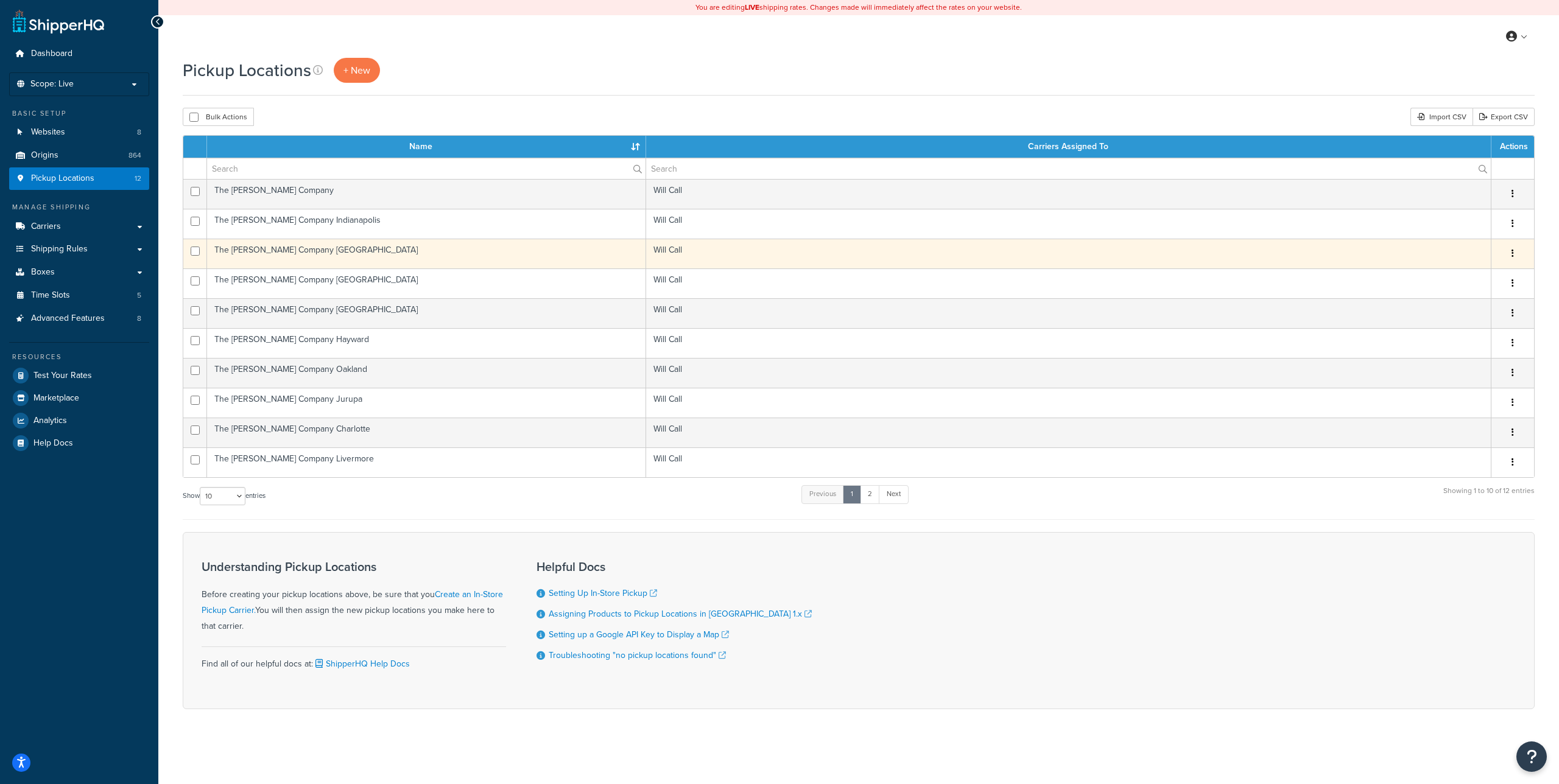
click at [314, 243] on td "The [PERSON_NAME] Company [GEOGRAPHIC_DATA]" at bounding box center [427, 253] width 440 height 30
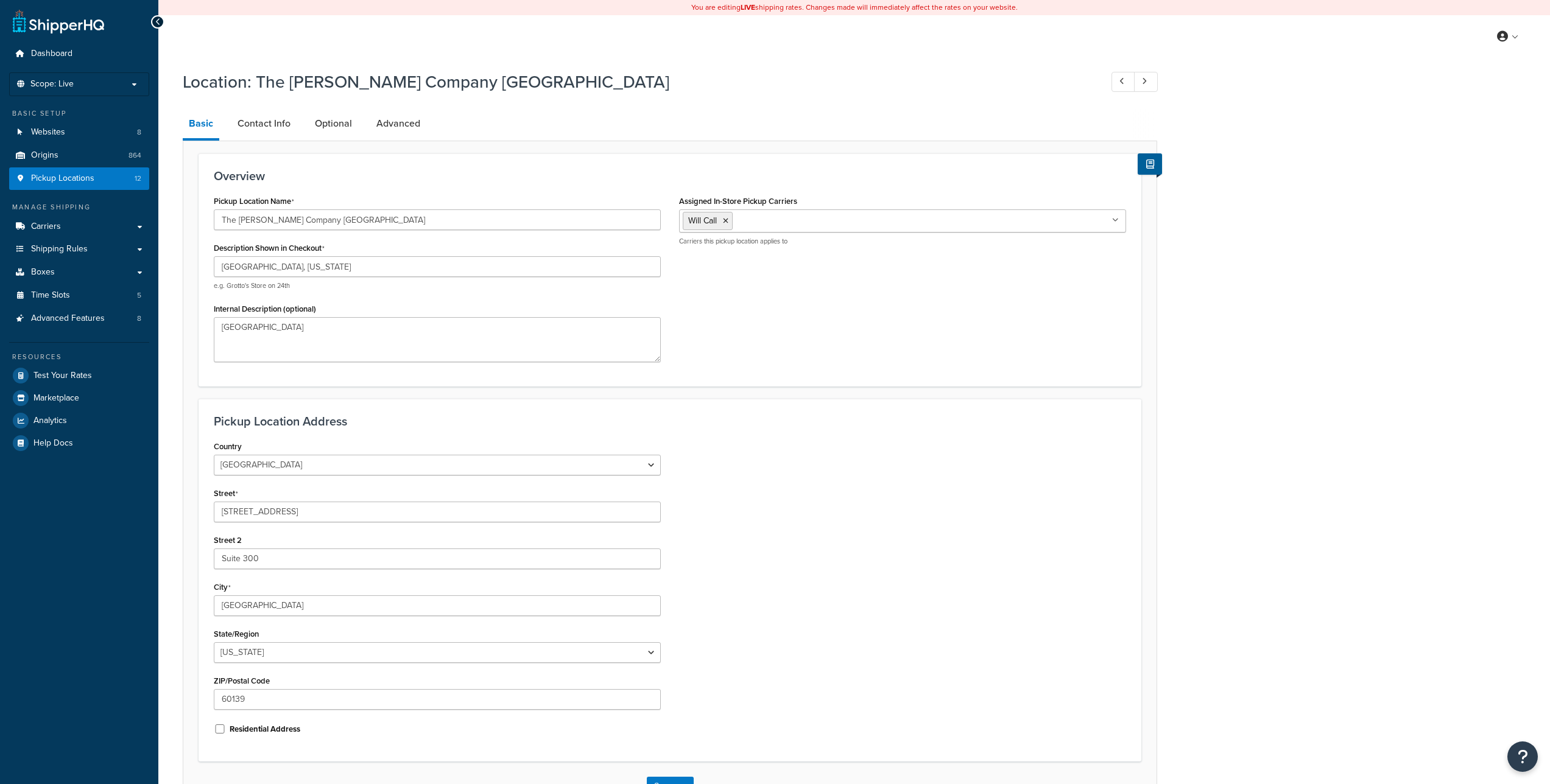
select select "13"
click at [272, 131] on link "Contact Info" at bounding box center [265, 123] width 65 height 29
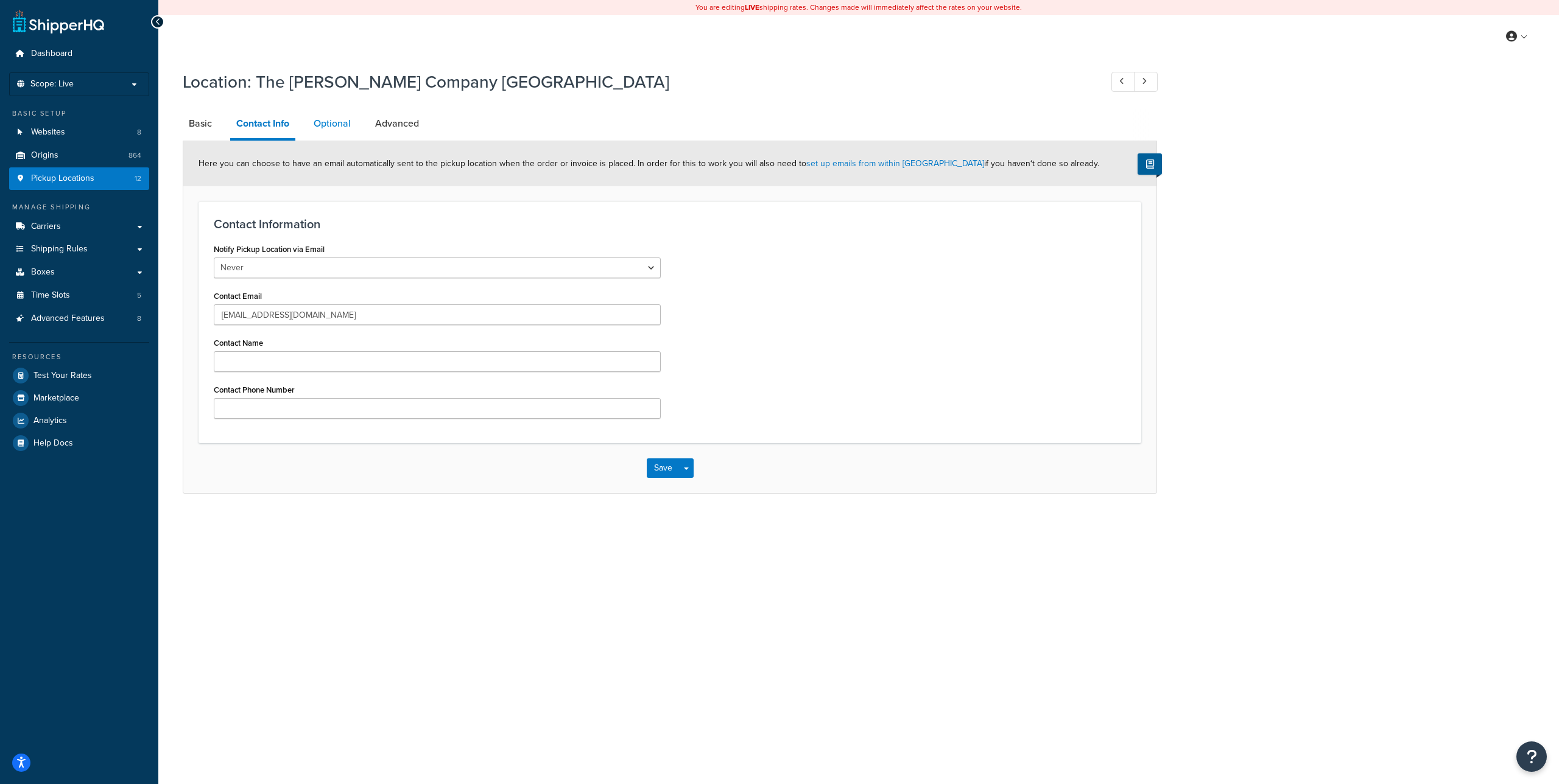
click at [335, 129] on link "Optional" at bounding box center [332, 123] width 49 height 29
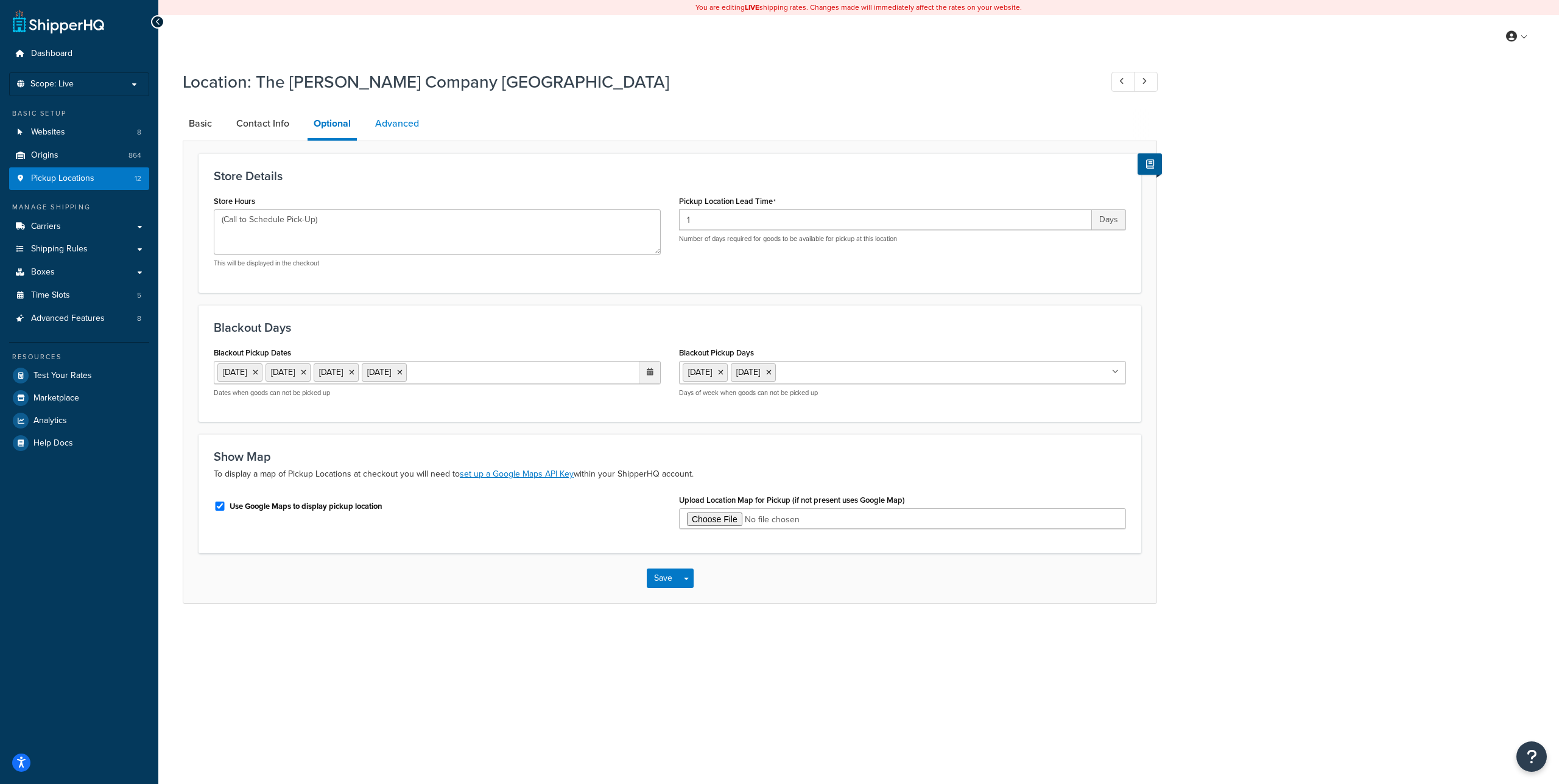
click at [385, 128] on link "Advanced" at bounding box center [397, 123] width 56 height 29
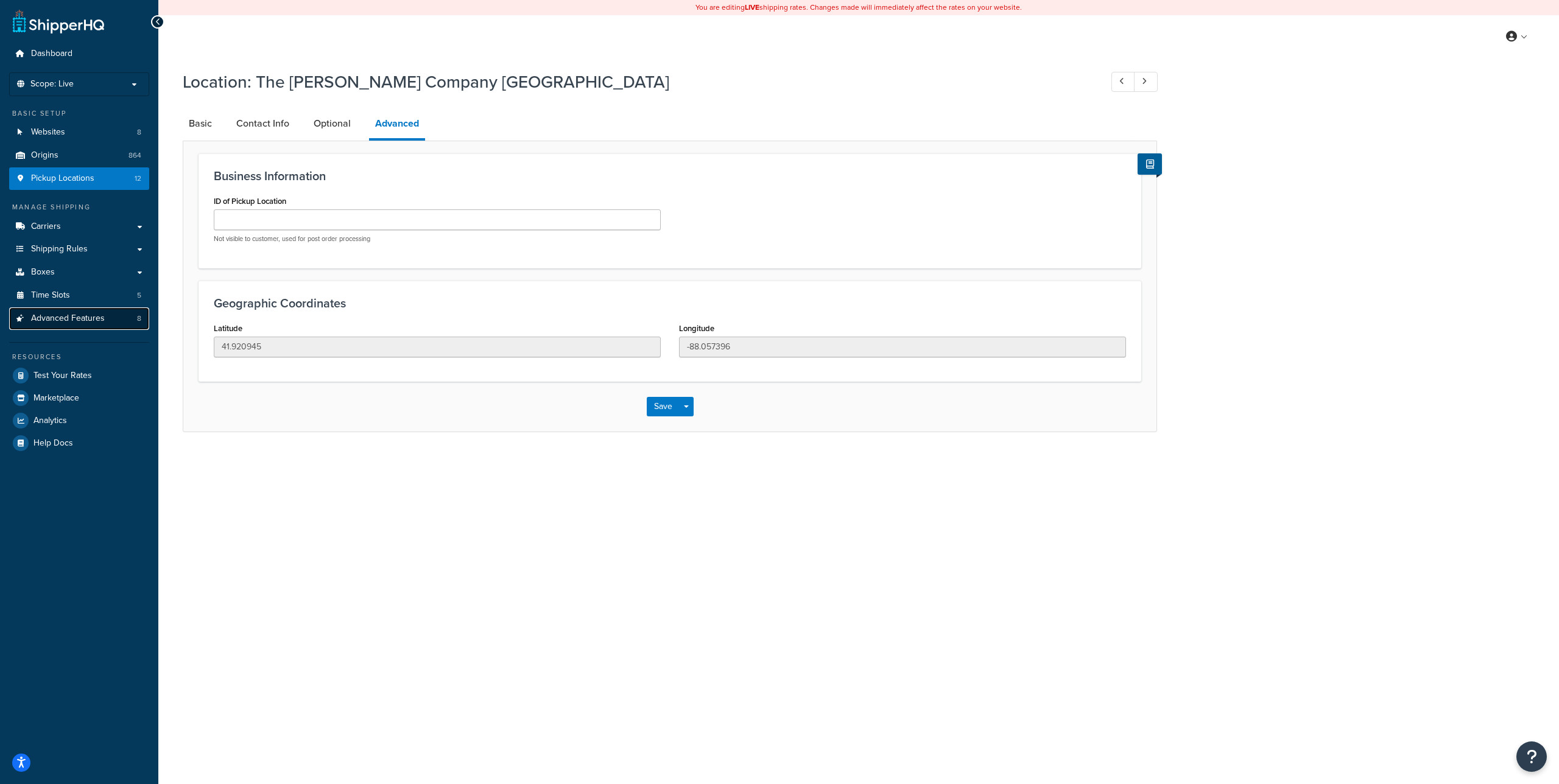
click at [127, 312] on link "Advanced Features 8" at bounding box center [79, 318] width 140 height 22
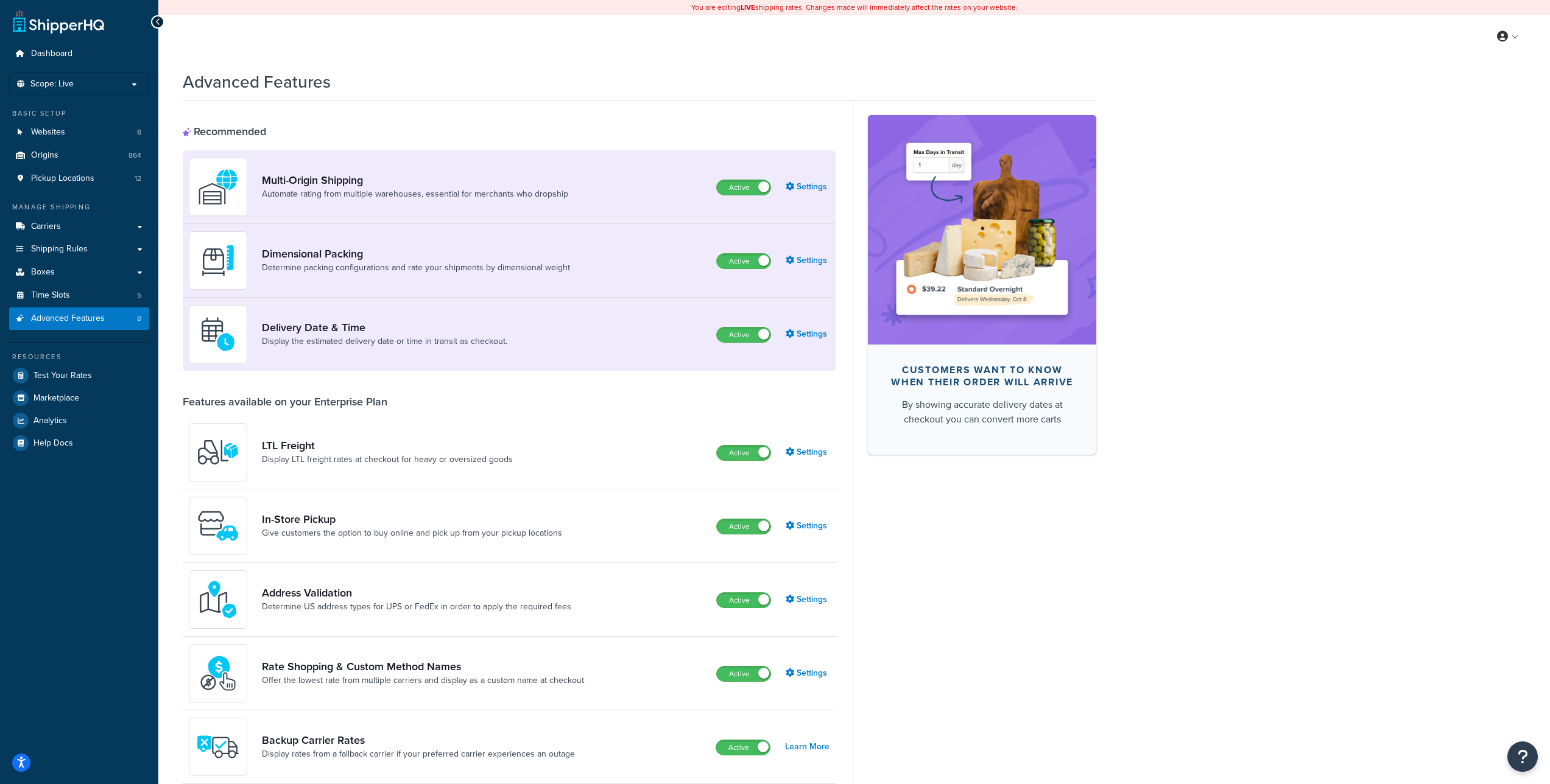
drag, startPoint x: 1198, startPoint y: 151, endPoint x: 1012, endPoint y: 142, distance: 186.2
click at [1197, 151] on div "Advanced Features Recommended Multi-Origin Shipping Automate rating from multip…" at bounding box center [854, 587] width 1392 height 1045
click at [802, 531] on link "Settings" at bounding box center [808, 526] width 44 height 17
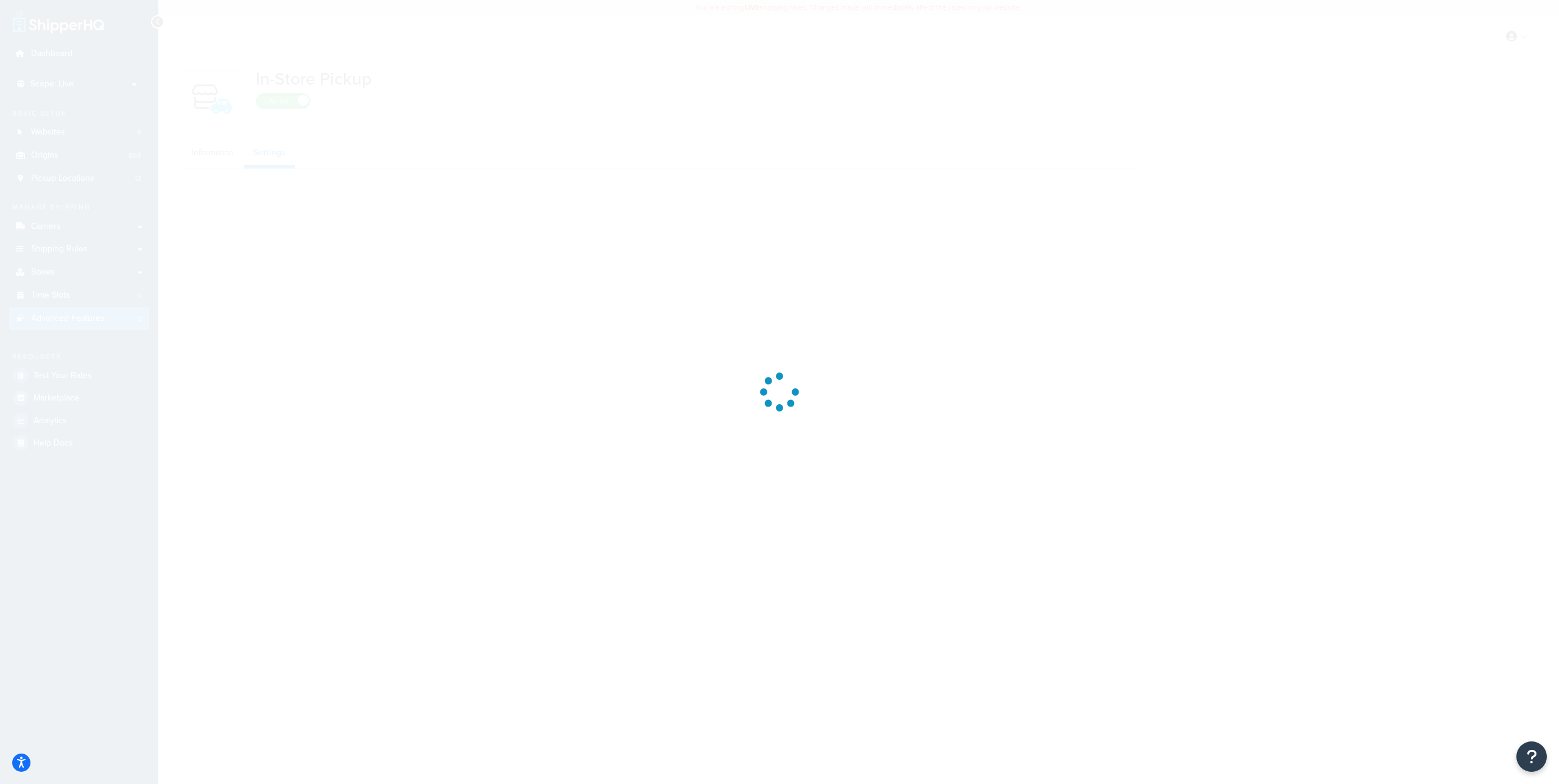
select select "inline"
select select "false"
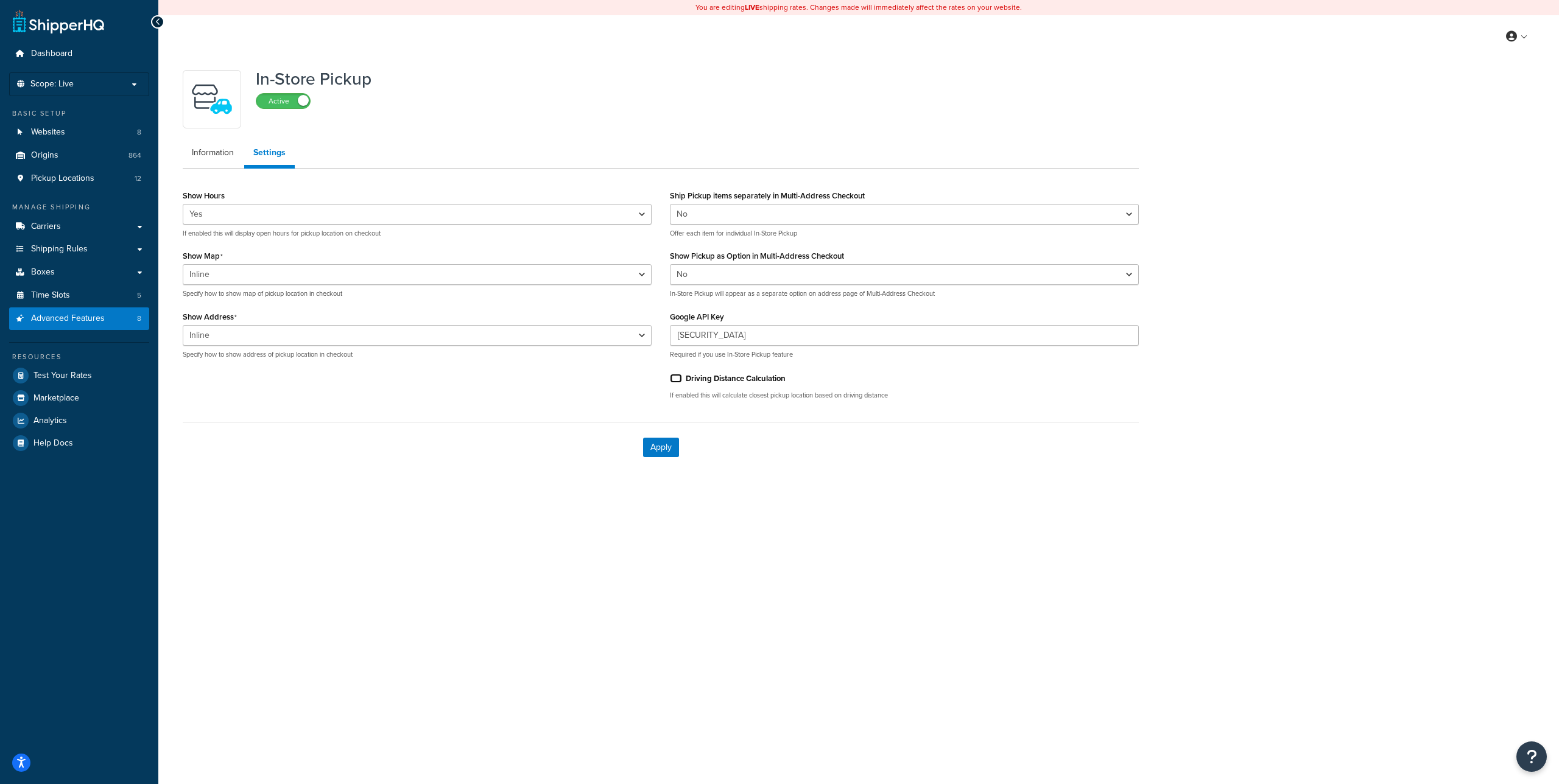
click at [677, 383] on input "Driving Distance Calculation" at bounding box center [675, 379] width 12 height 9
click at [678, 379] on input "Driving Distance Calculation" at bounding box center [675, 379] width 12 height 9
checkbox input "false"
click at [73, 236] on link "Carriers" at bounding box center [79, 227] width 140 height 22
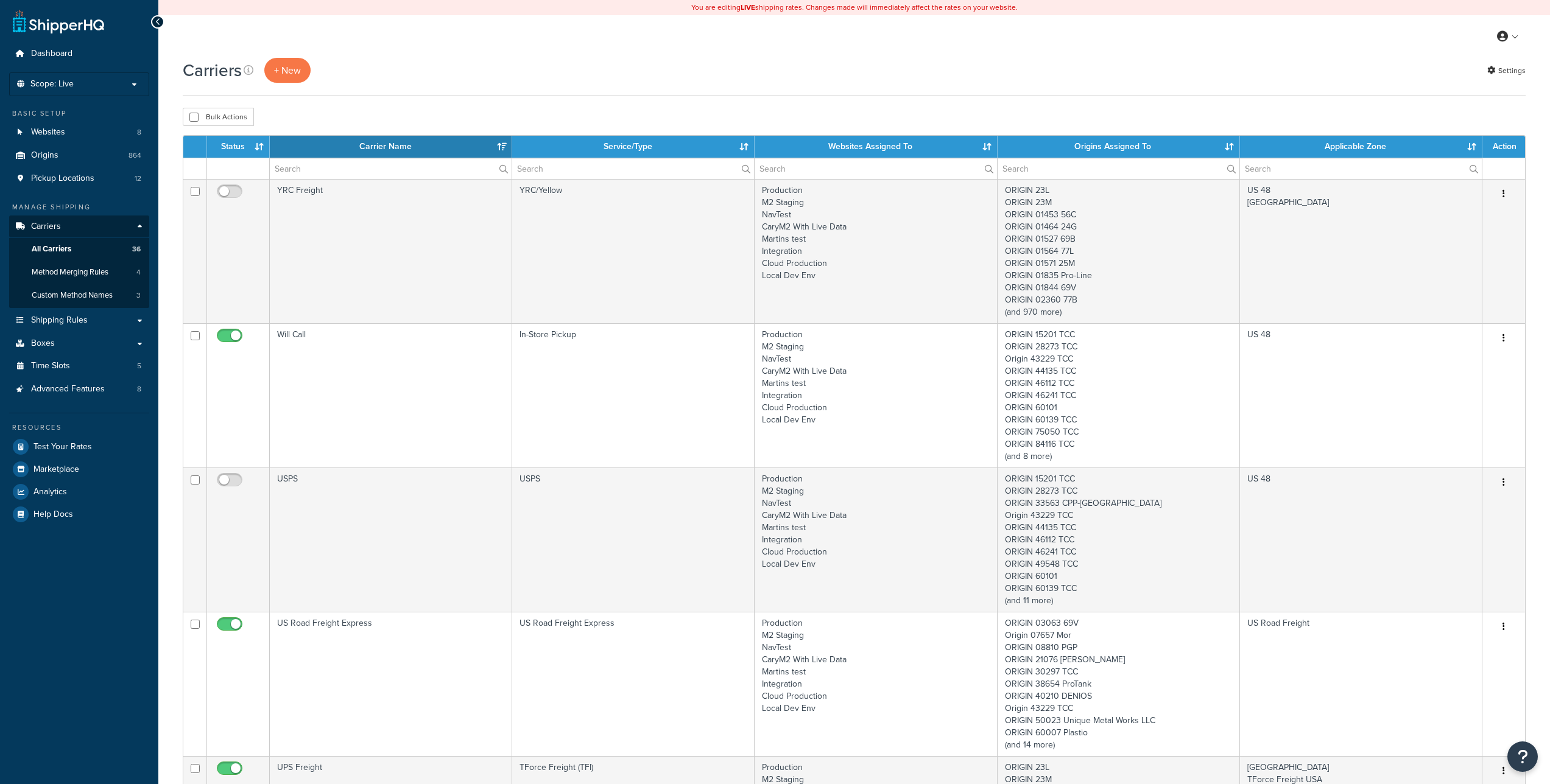
select select "15"
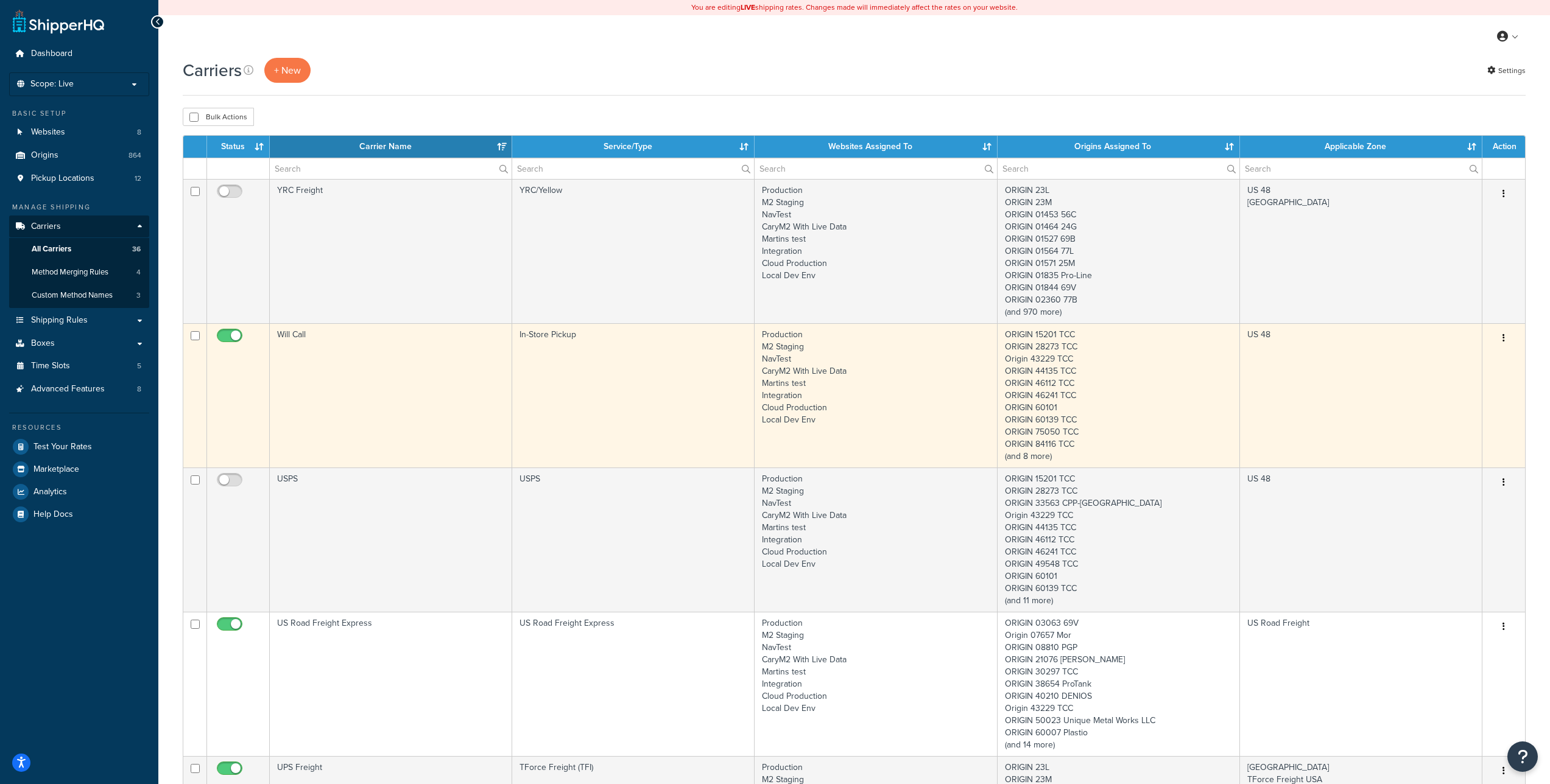
click at [298, 338] on td "Will Call" at bounding box center [391, 395] width 242 height 144
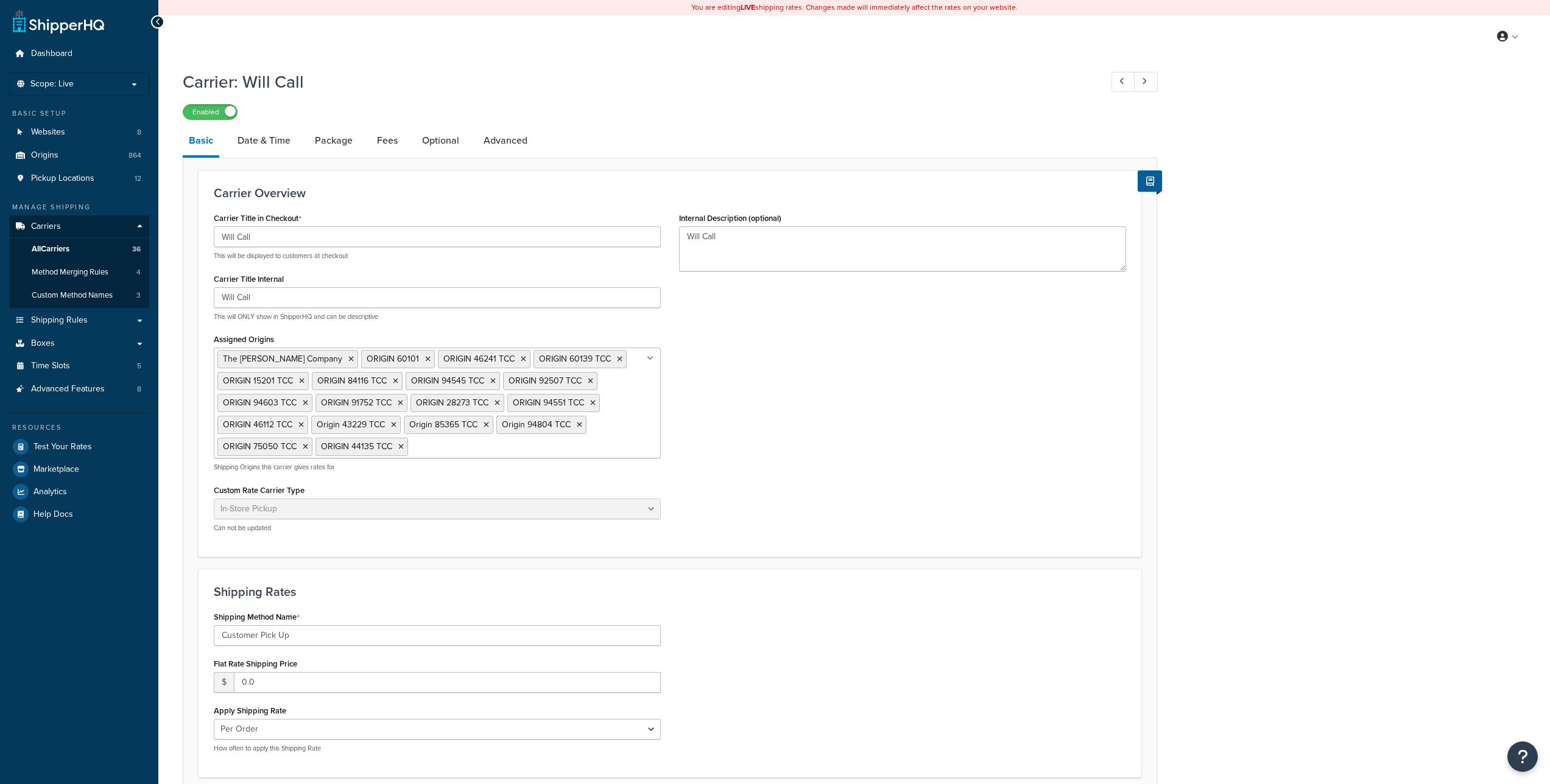
select select "pickup"
click at [423, 142] on link "Optional" at bounding box center [441, 140] width 49 height 29
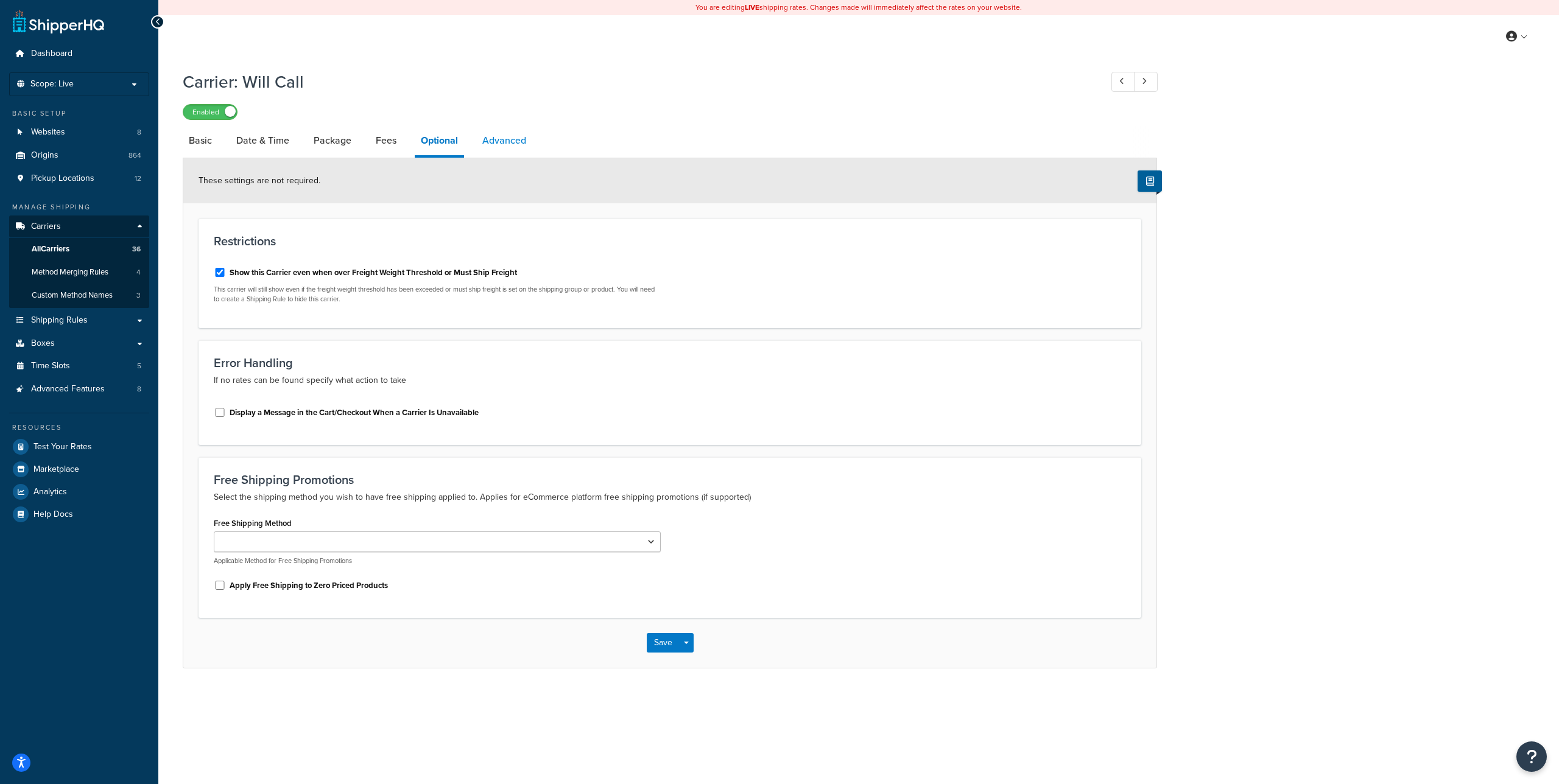
click at [509, 139] on link "Advanced" at bounding box center [504, 140] width 56 height 29
select select "false"
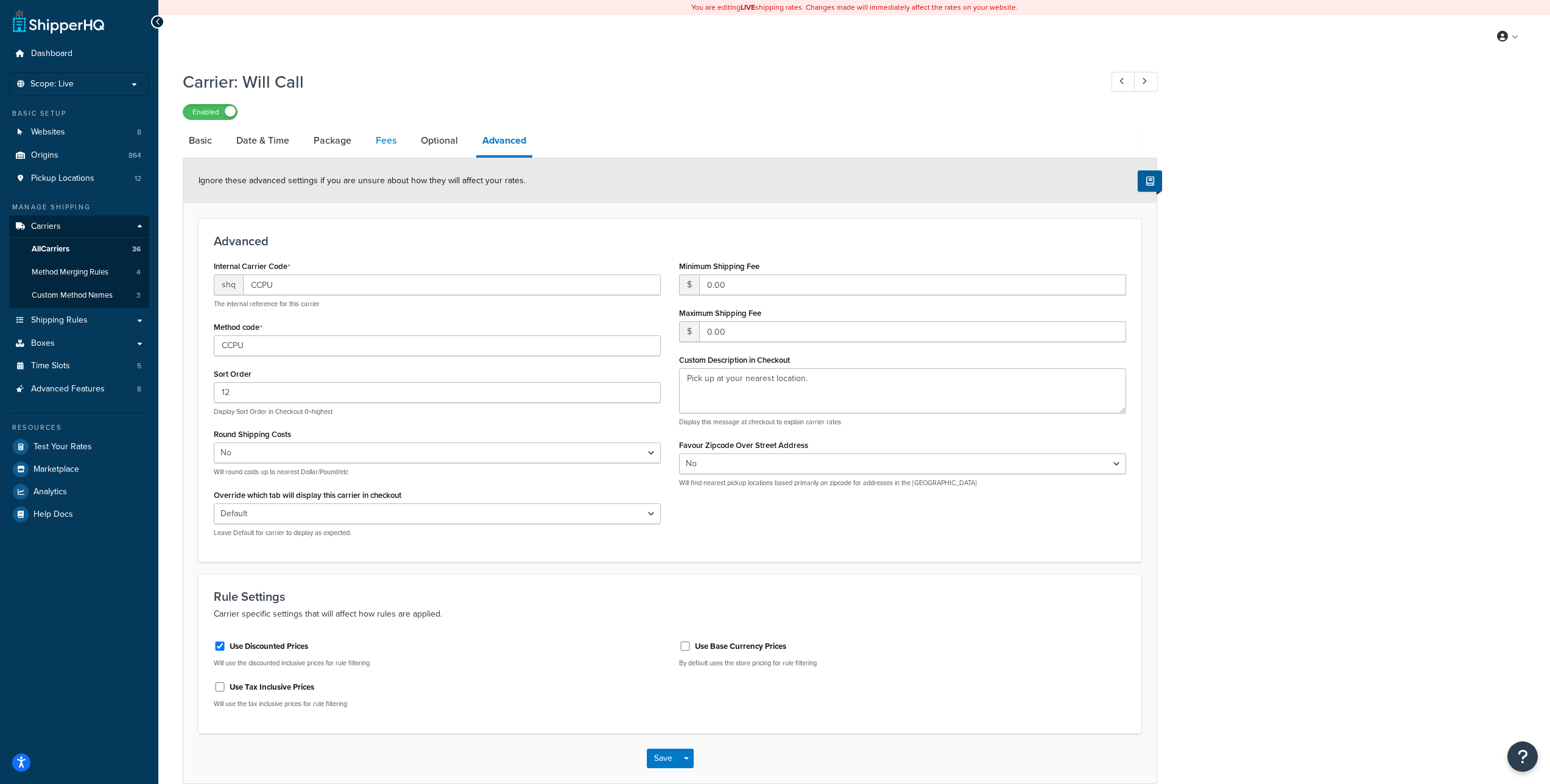
click at [384, 139] on link "Fees" at bounding box center [386, 140] width 33 height 29
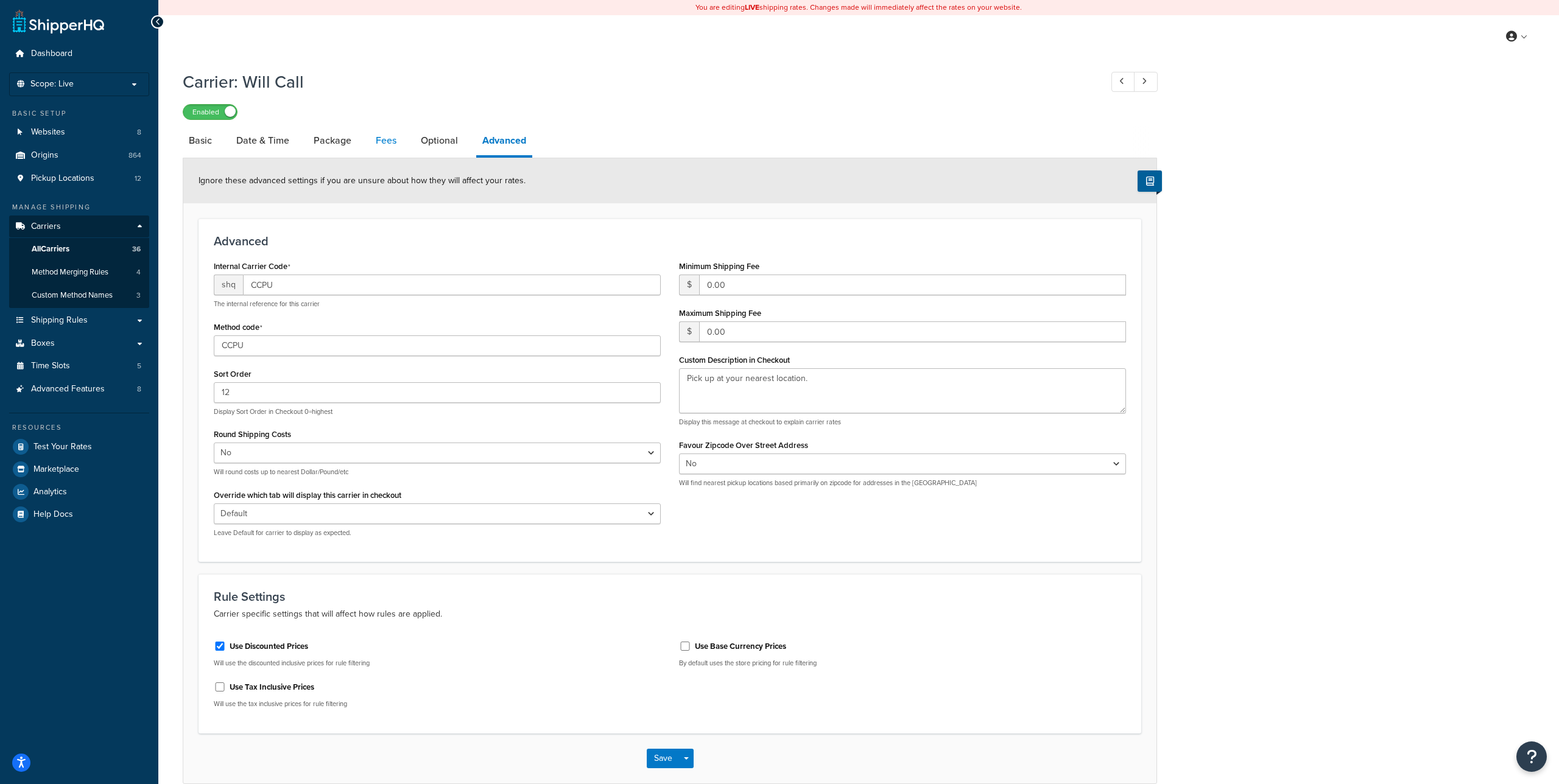
select select "AFTER"
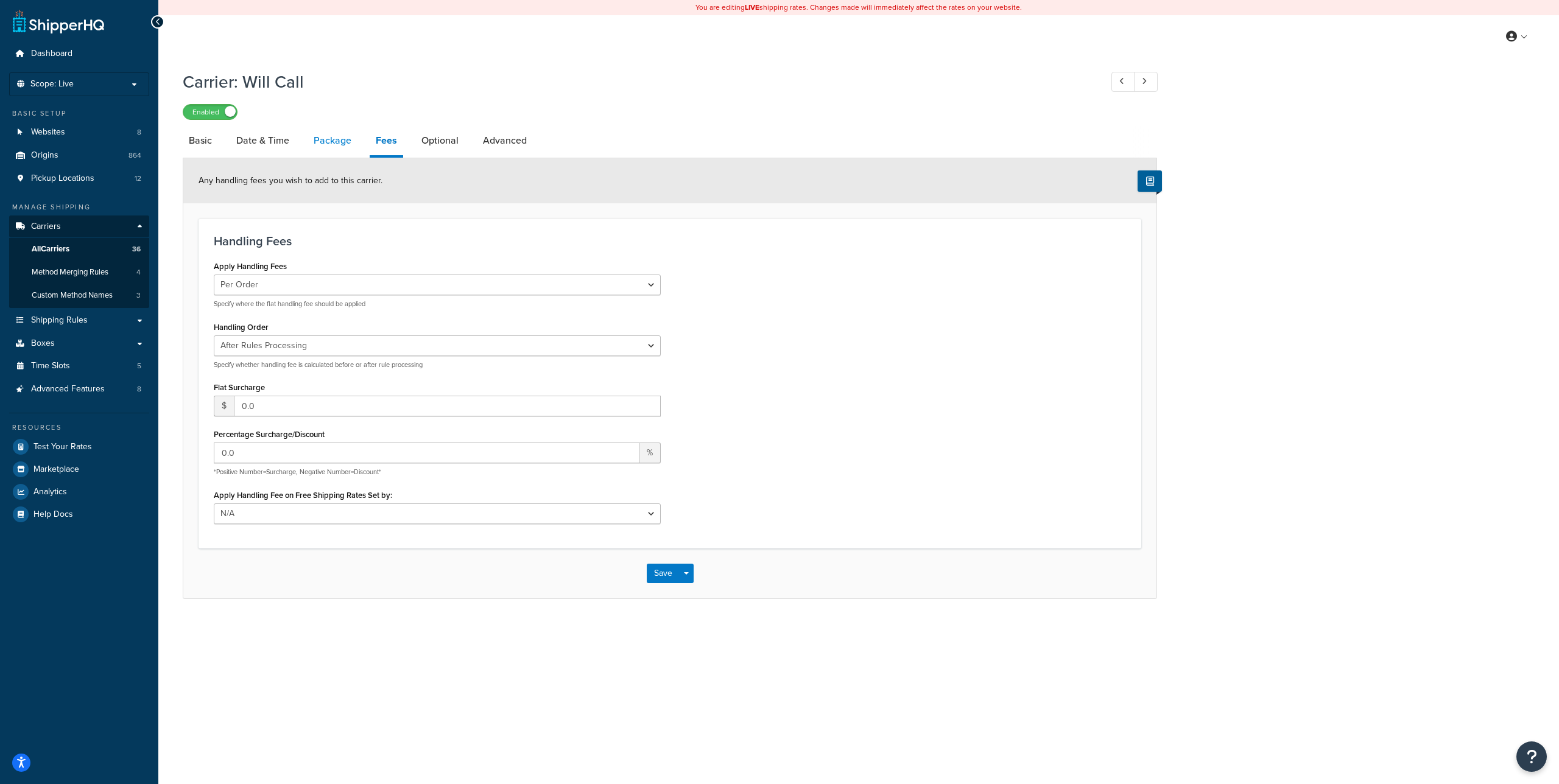
click at [321, 137] on link "Package" at bounding box center [332, 140] width 50 height 29
click at [321, 140] on link "Package" at bounding box center [332, 140] width 50 height 29
select select "pickup"
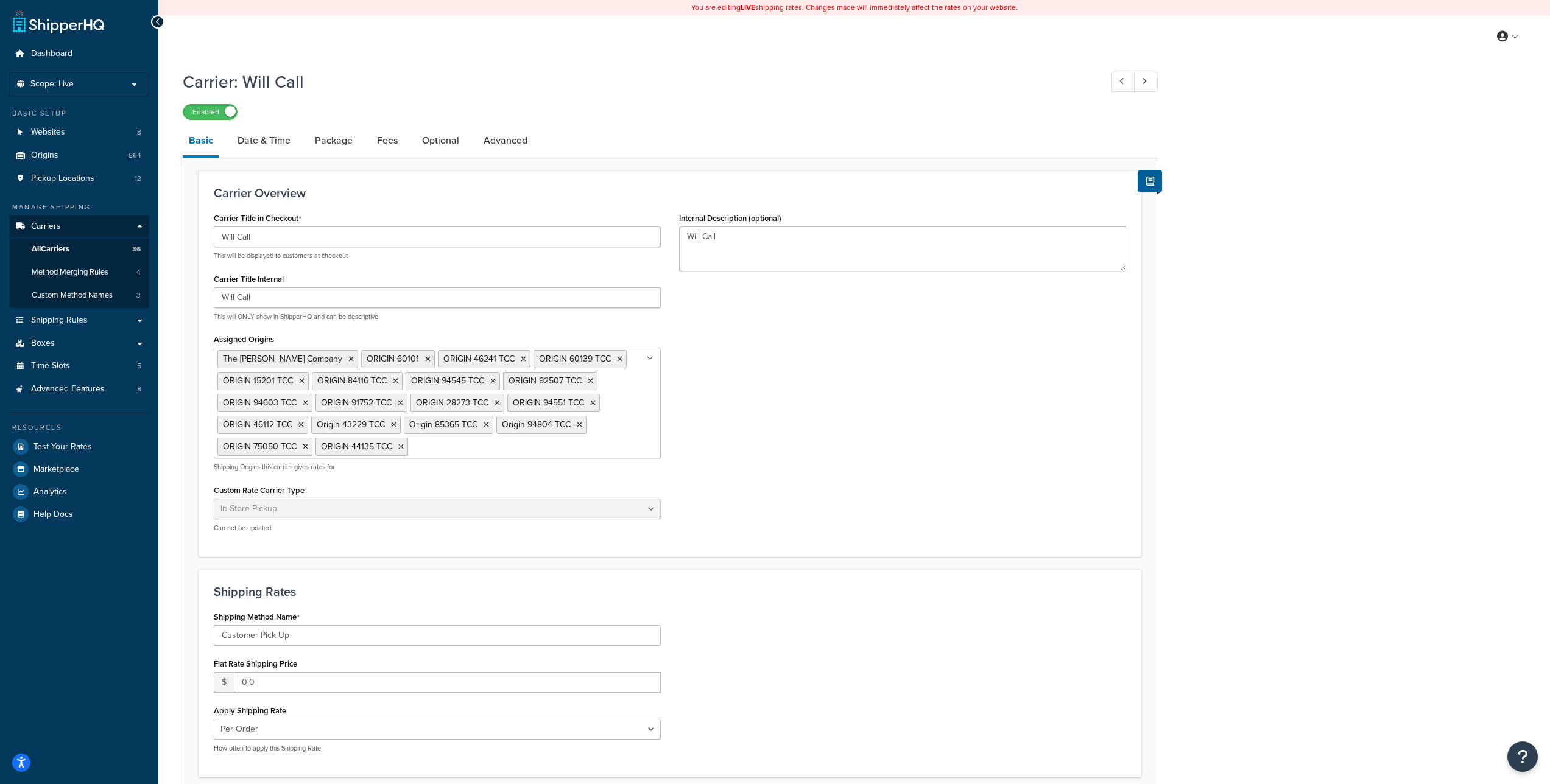
click at [201, 142] on link "Basic" at bounding box center [200, 142] width 36 height 32
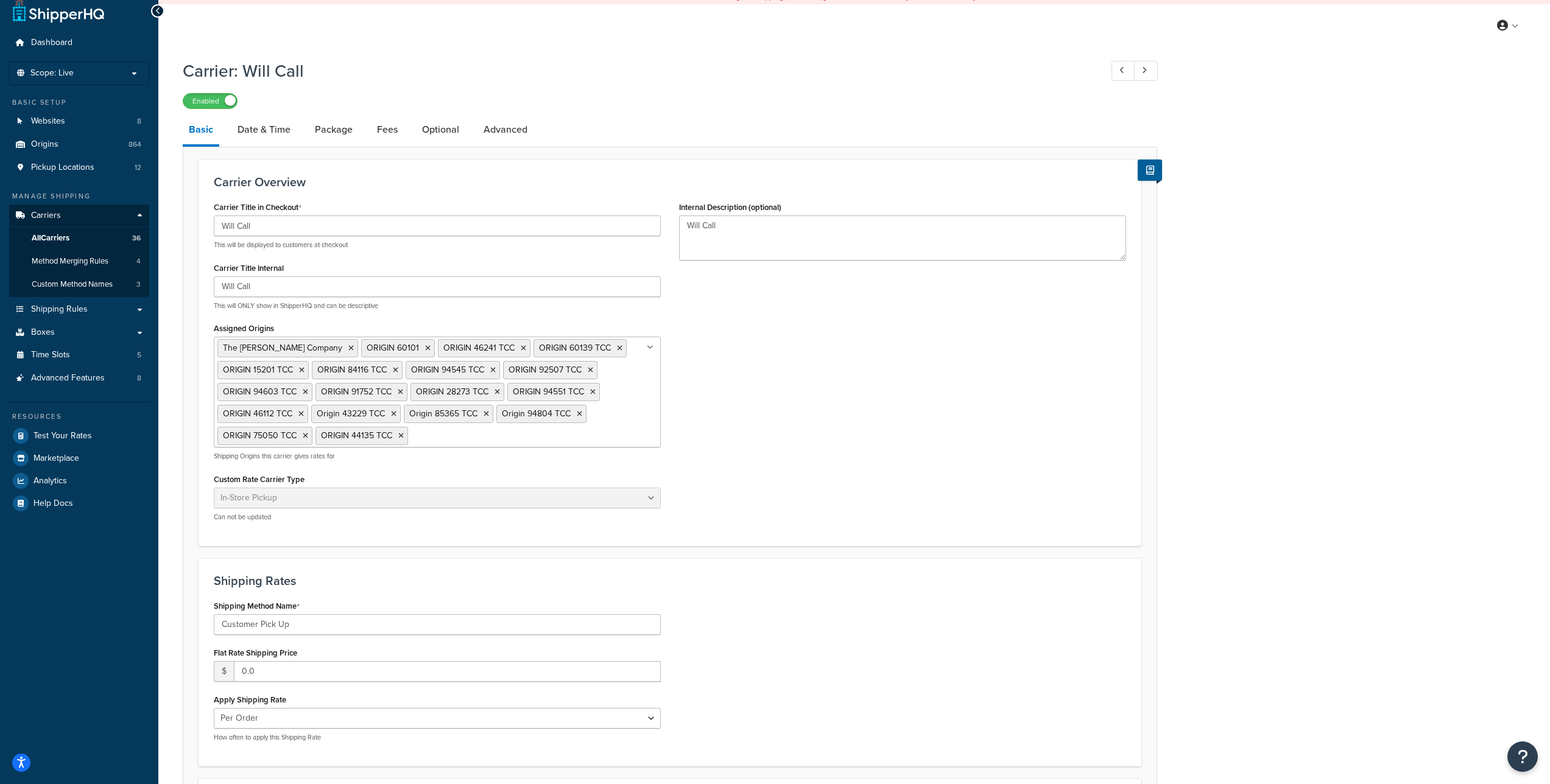
scroll to position [12, 0]
click at [280, 132] on link "Date & Time" at bounding box center [265, 128] width 65 height 29
select select "calendar"
select select "yMd"
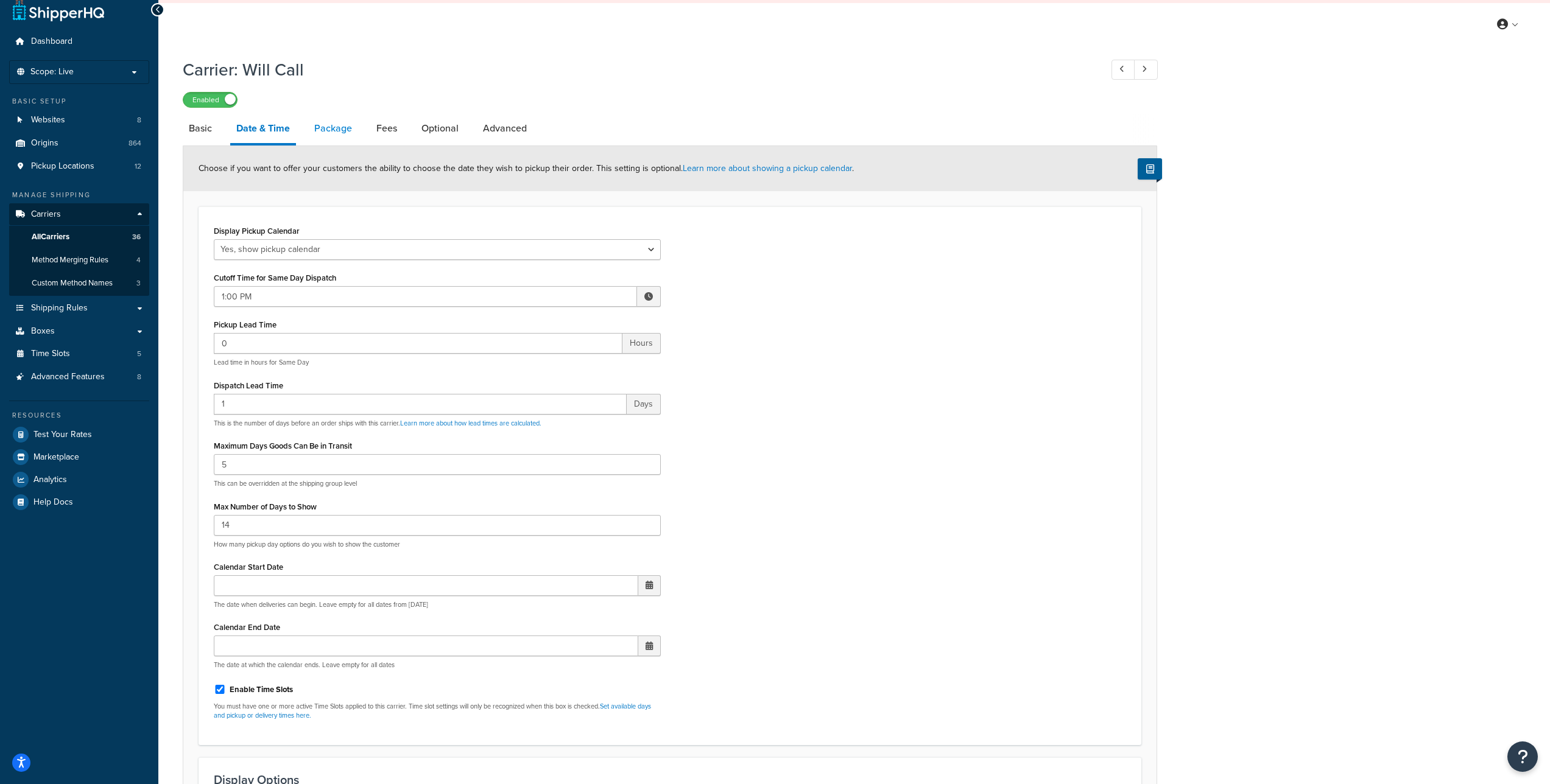
click at [345, 128] on link "Package" at bounding box center [333, 128] width 50 height 29
click at [345, 132] on link "Package" at bounding box center [333, 128] width 50 height 29
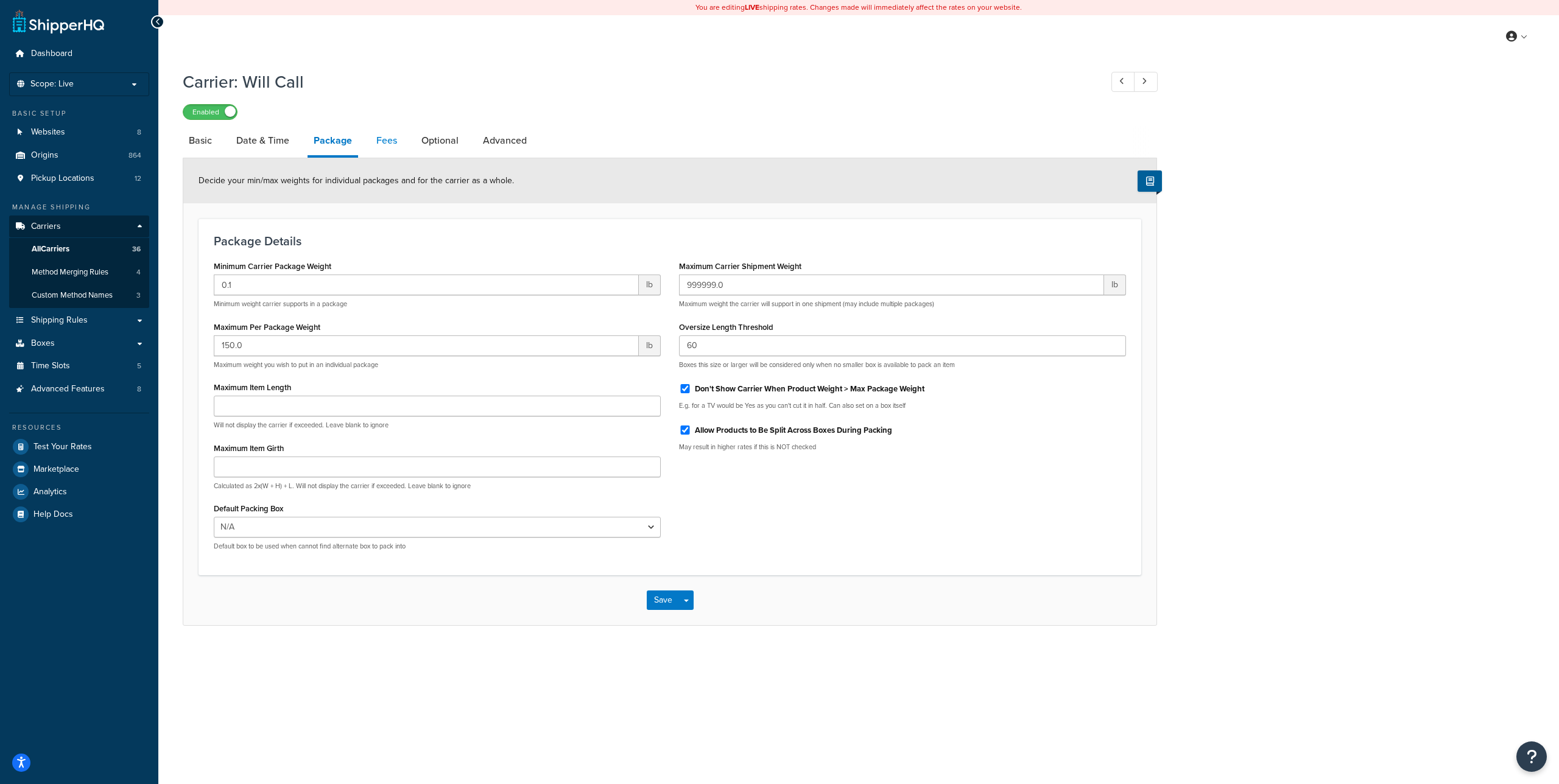
click at [383, 139] on link "Fees" at bounding box center [386, 140] width 33 height 29
select select "AFTER"
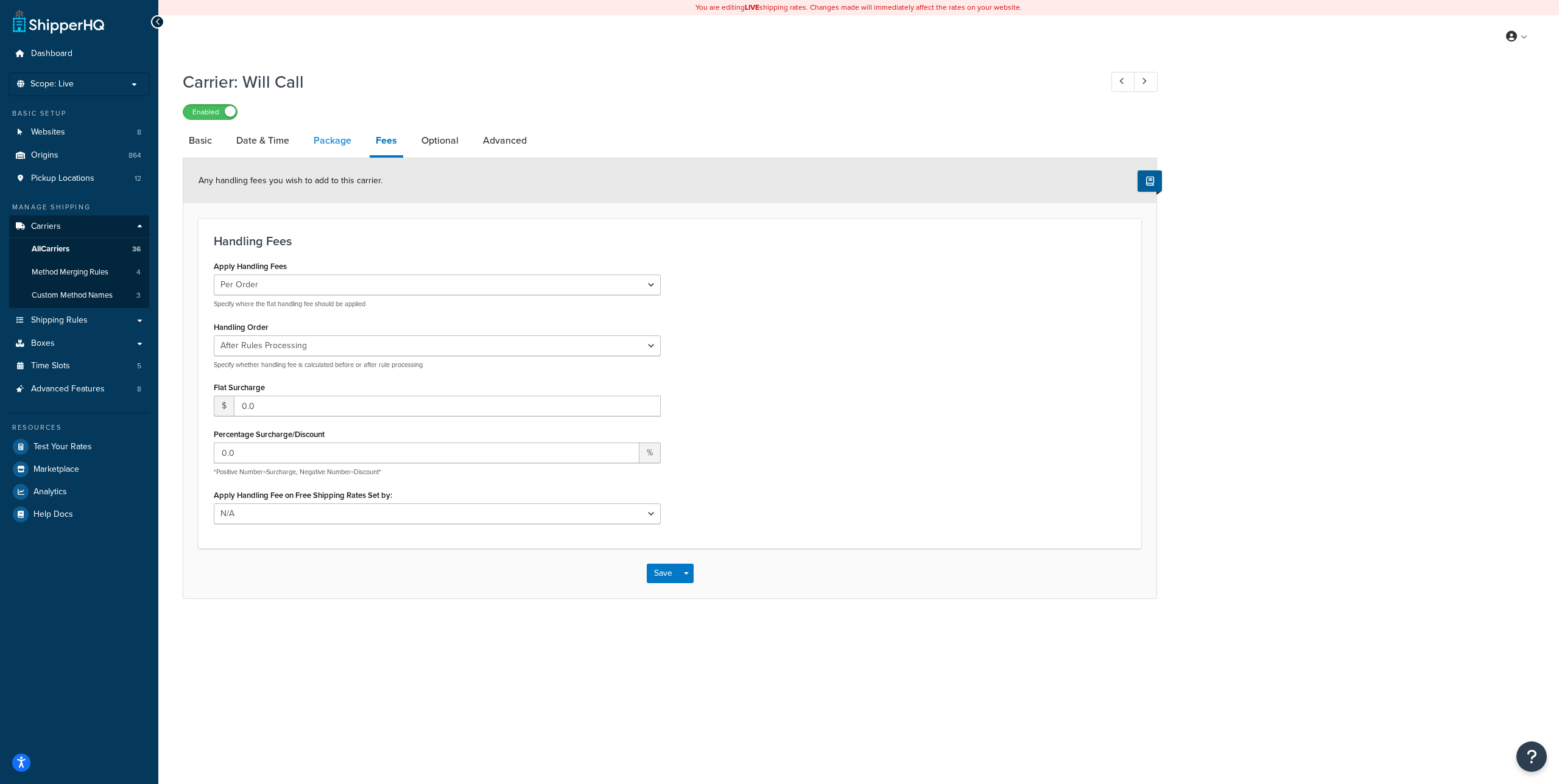
click at [343, 143] on link "Package" at bounding box center [332, 140] width 50 height 29
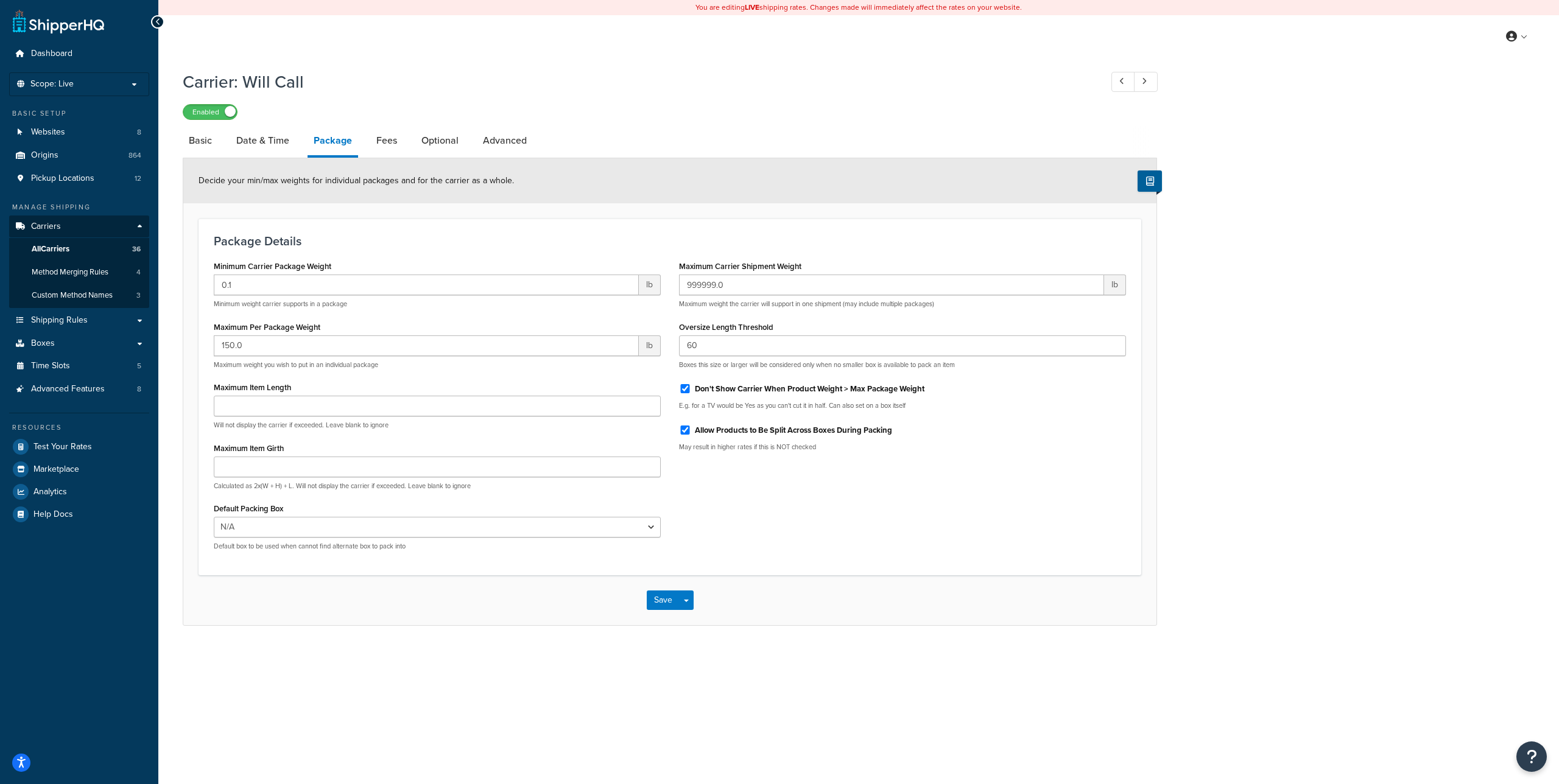
click at [678, 69] on div "Carrier: Will Call Enabled" at bounding box center [670, 92] width 974 height 56
